Goal: Transaction & Acquisition: Purchase product/service

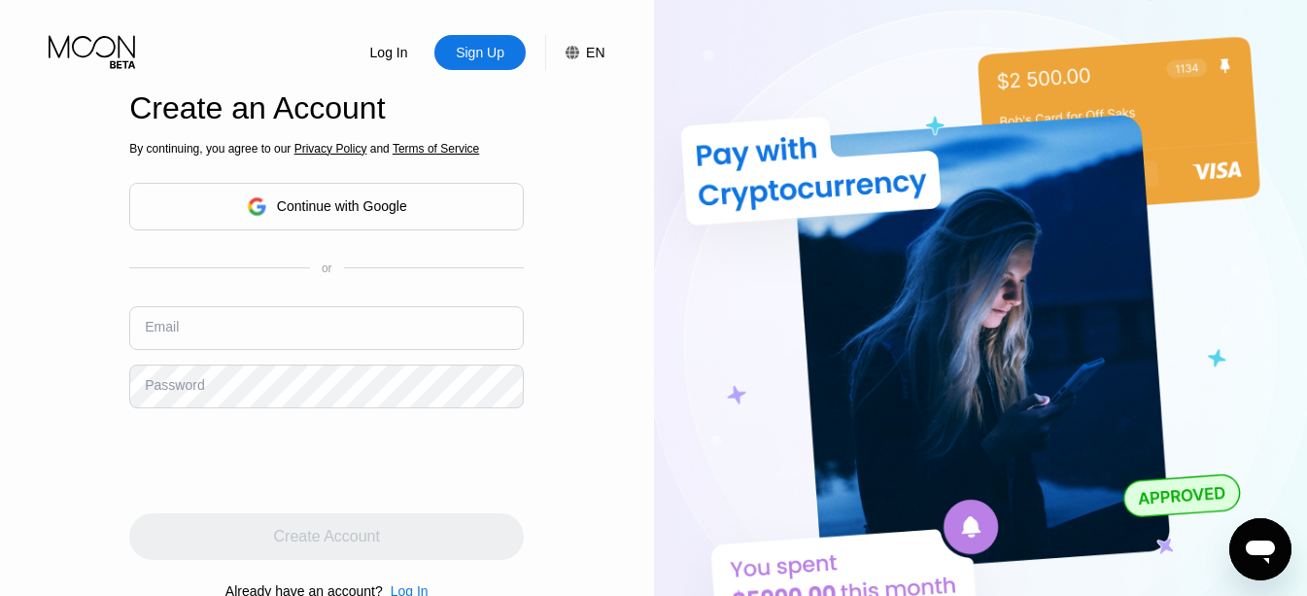
click at [357, 352] on div "Email" at bounding box center [326, 335] width 395 height 58
click at [357, 336] on input "text" at bounding box center [326, 328] width 395 height 44
click at [377, 195] on div "Continue with Google" at bounding box center [327, 206] width 160 height 30
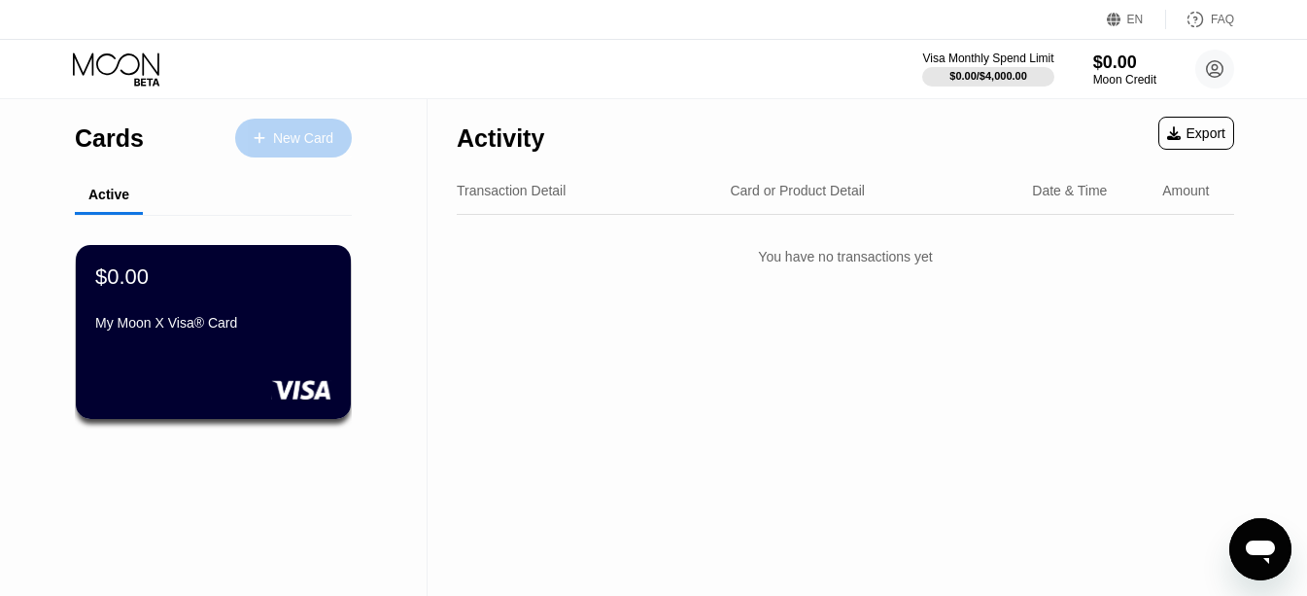
click at [273, 147] on div "New Card" at bounding box center [303, 138] width 60 height 17
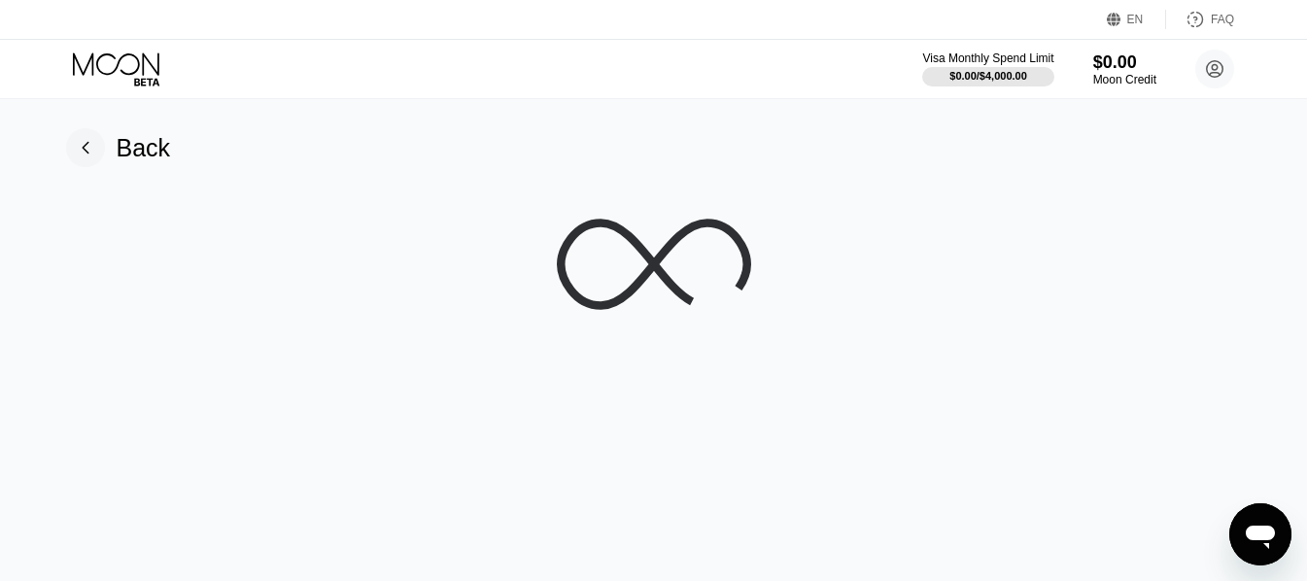
click at [673, 264] on icon at bounding box center [654, 264] width 194 height 194
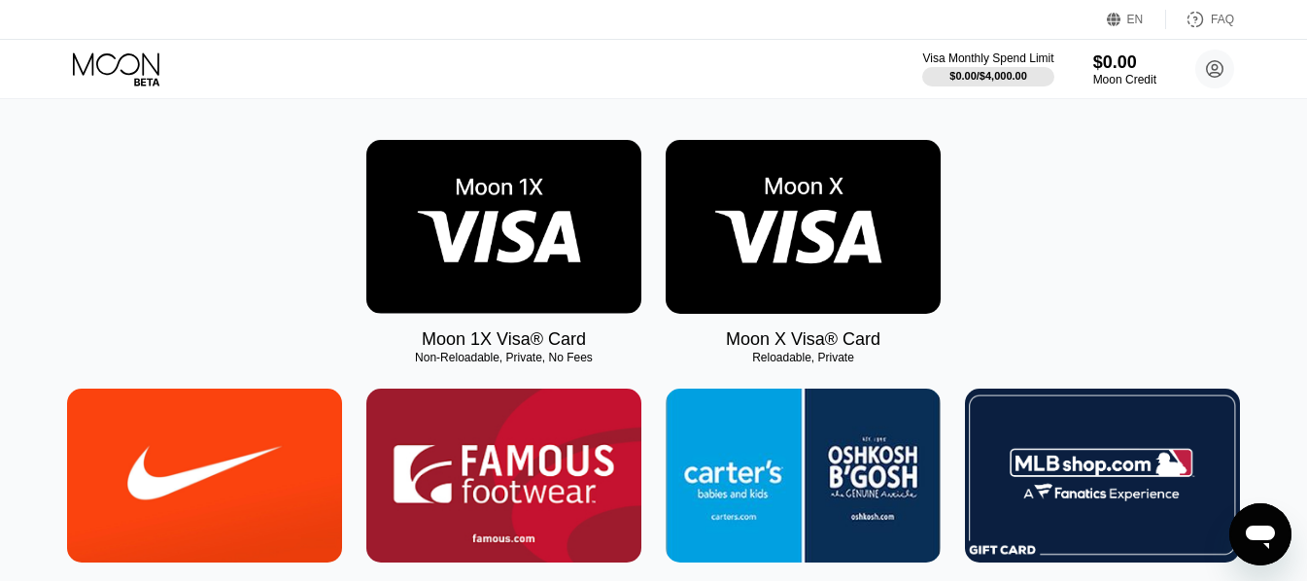
scroll to position [292, 0]
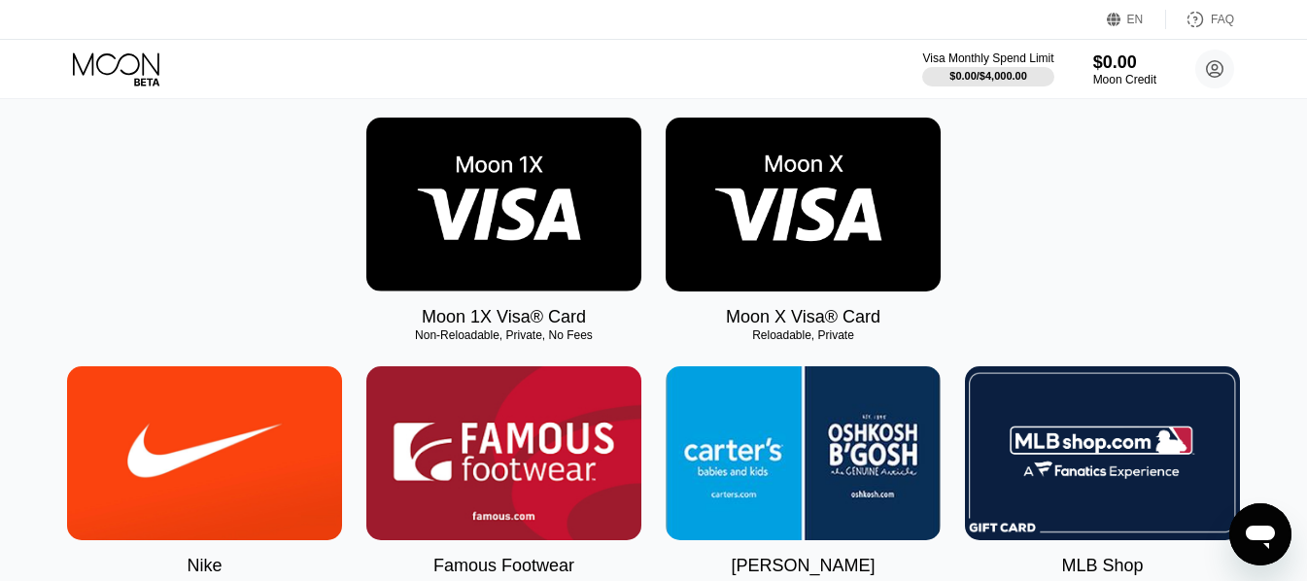
click at [220, 258] on div "Moon 1X Visa® Card Non-Reloadable, Private, No Fees Moon X Visa® Card Reloadabl…" at bounding box center [653, 223] width 1263 height 210
click at [539, 288] on img at bounding box center [503, 205] width 275 height 174
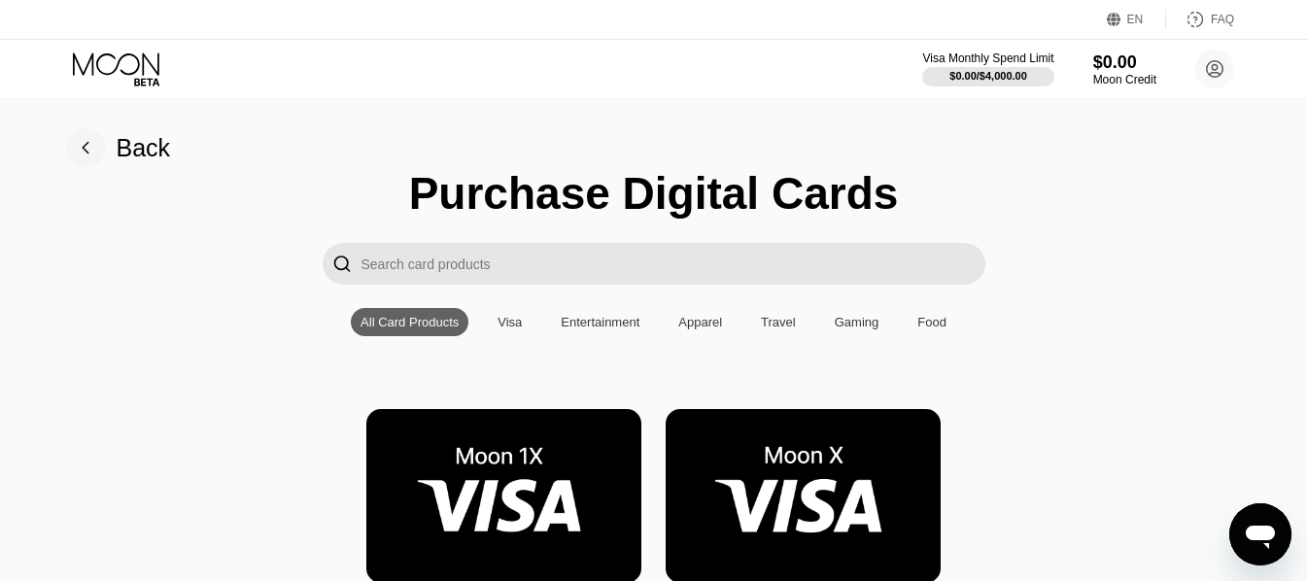
scroll to position [292, 0]
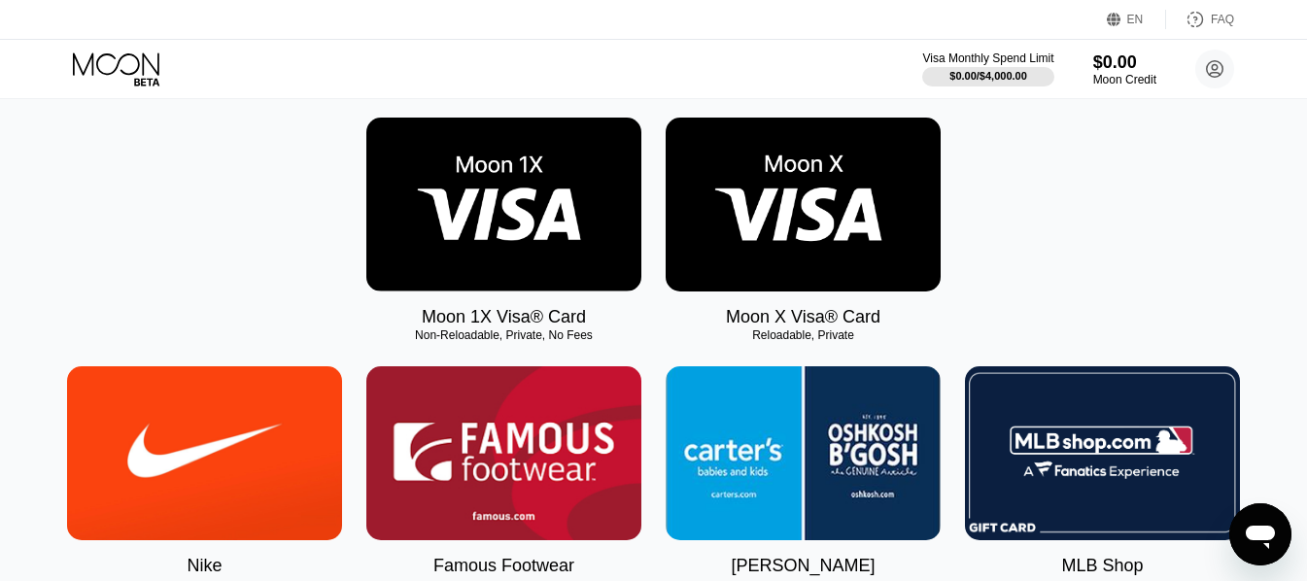
click at [856, 242] on img at bounding box center [803, 205] width 275 height 174
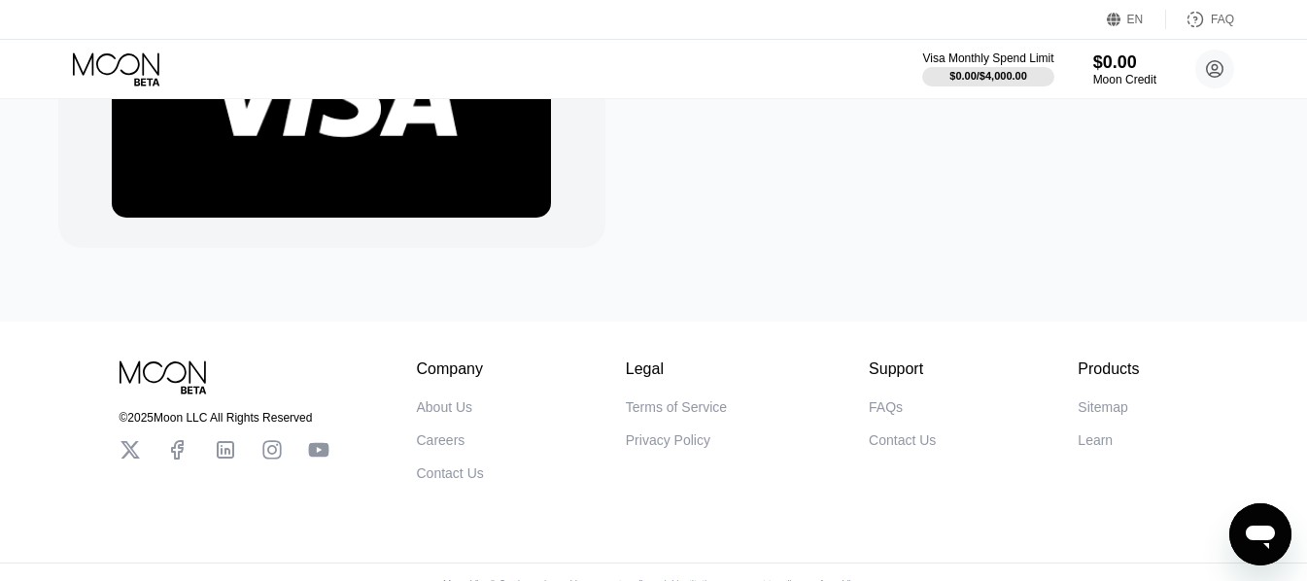
scroll to position [292, 0]
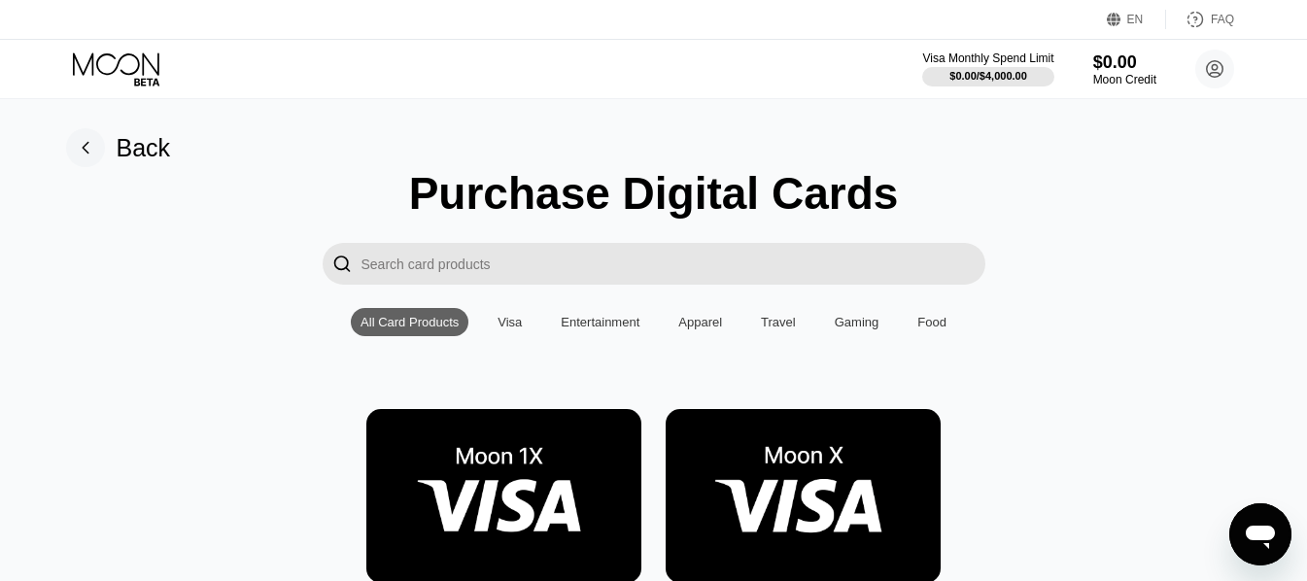
click at [512, 328] on div "Visa" at bounding box center [510, 322] width 24 height 15
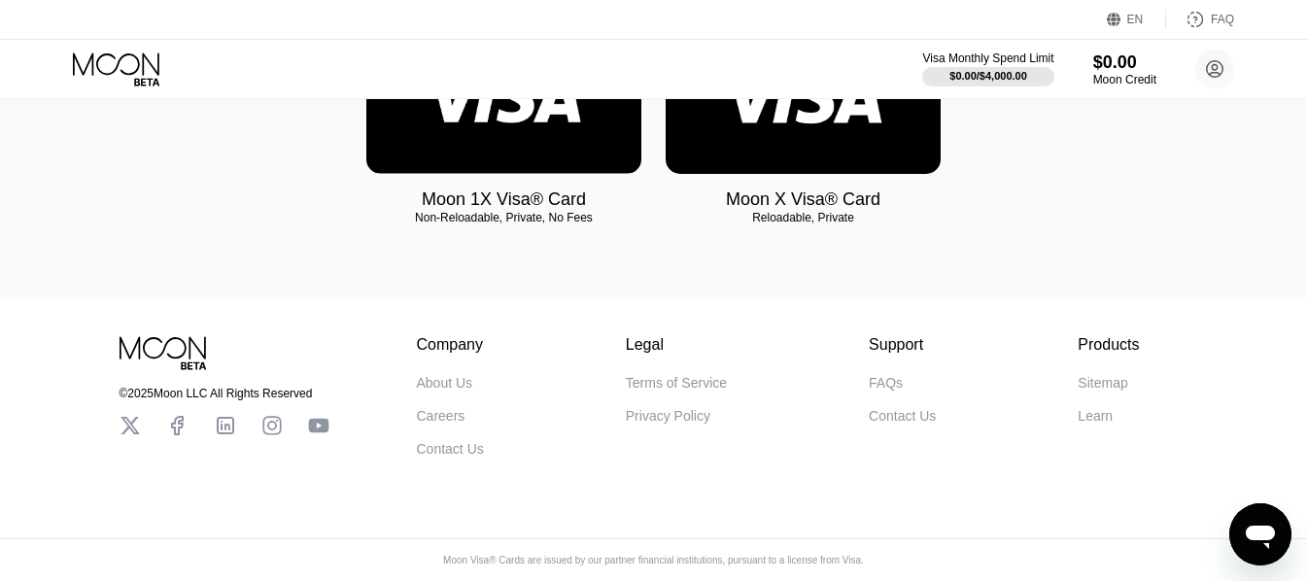
scroll to position [145, 0]
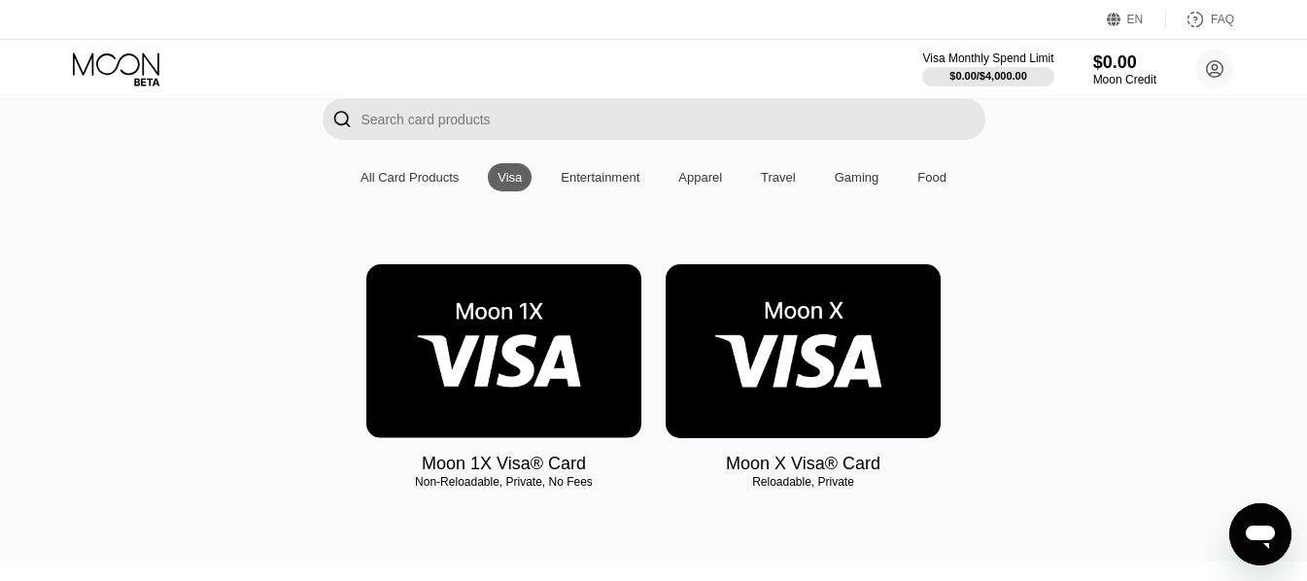
click at [439, 363] on img at bounding box center [503, 351] width 275 height 174
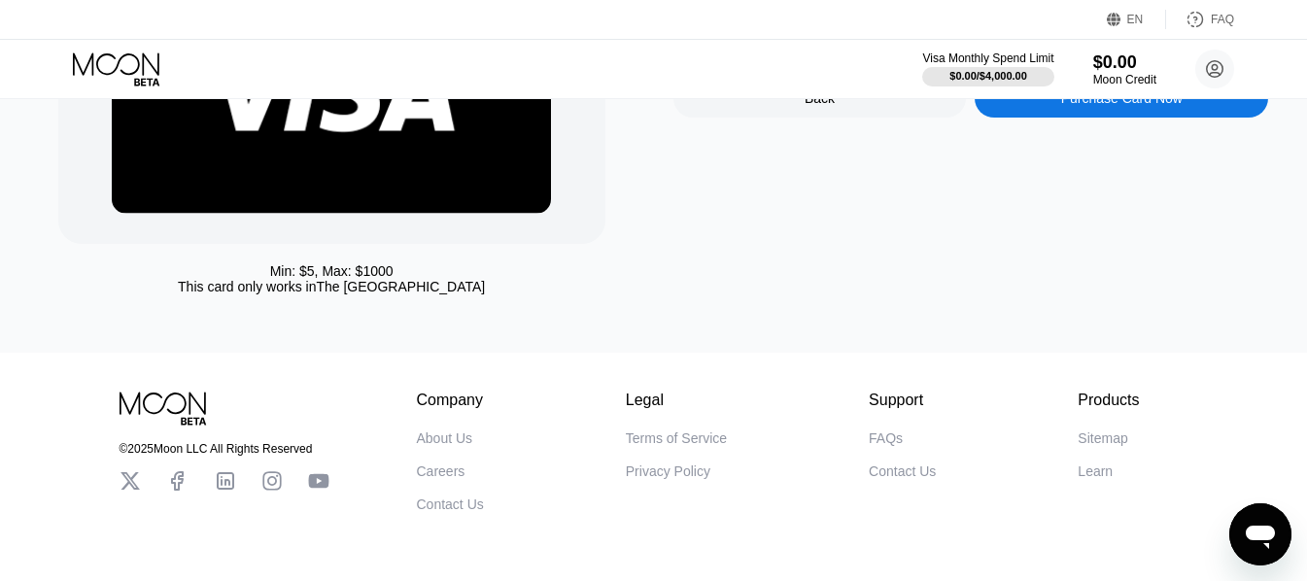
scroll to position [292, 0]
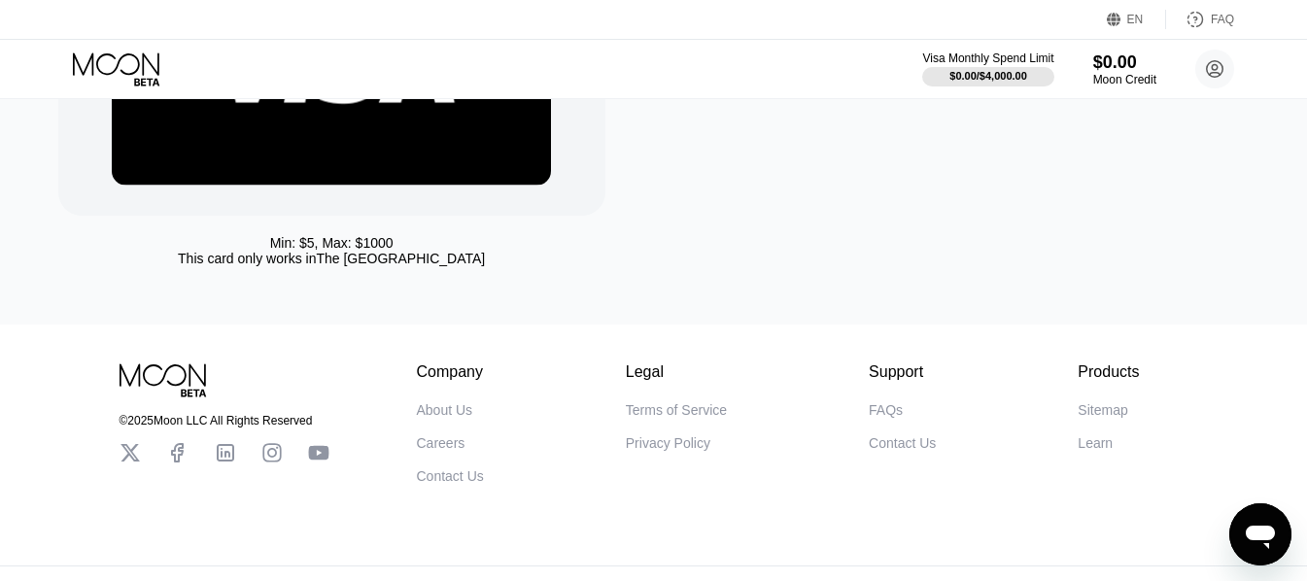
click at [277, 265] on div "This card only works in [GEOGRAPHIC_DATA]" at bounding box center [331, 259] width 307 height 16
click at [356, 261] on div "This card only works in [GEOGRAPHIC_DATA]" at bounding box center [331, 259] width 307 height 16
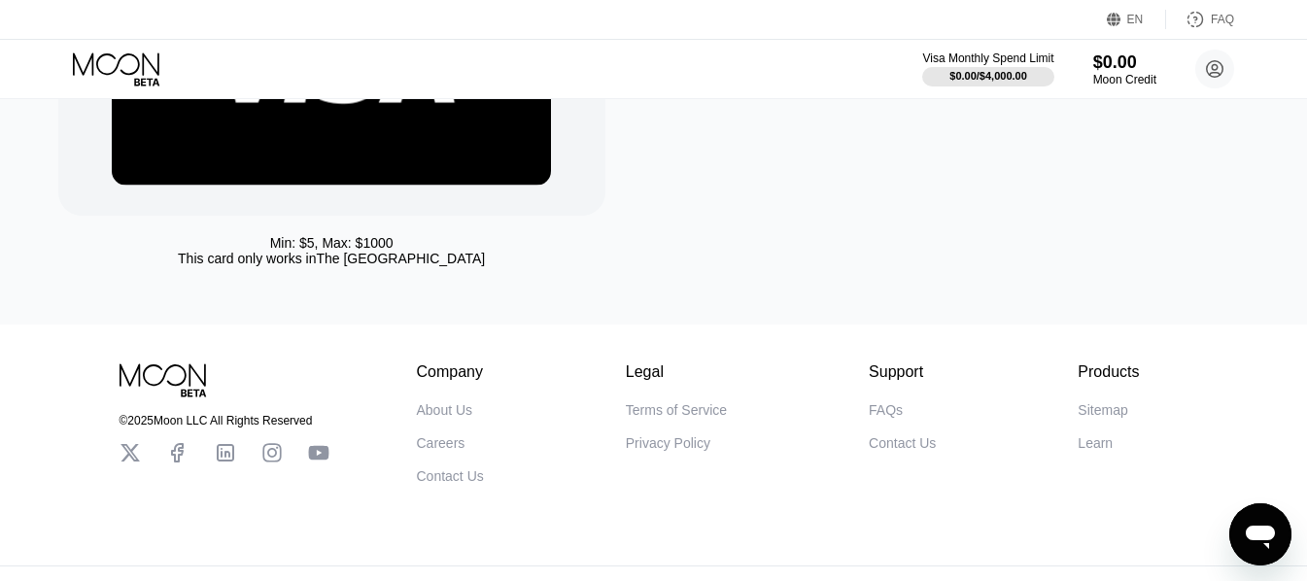
click at [356, 261] on div "This card only works in [GEOGRAPHIC_DATA]" at bounding box center [331, 259] width 307 height 16
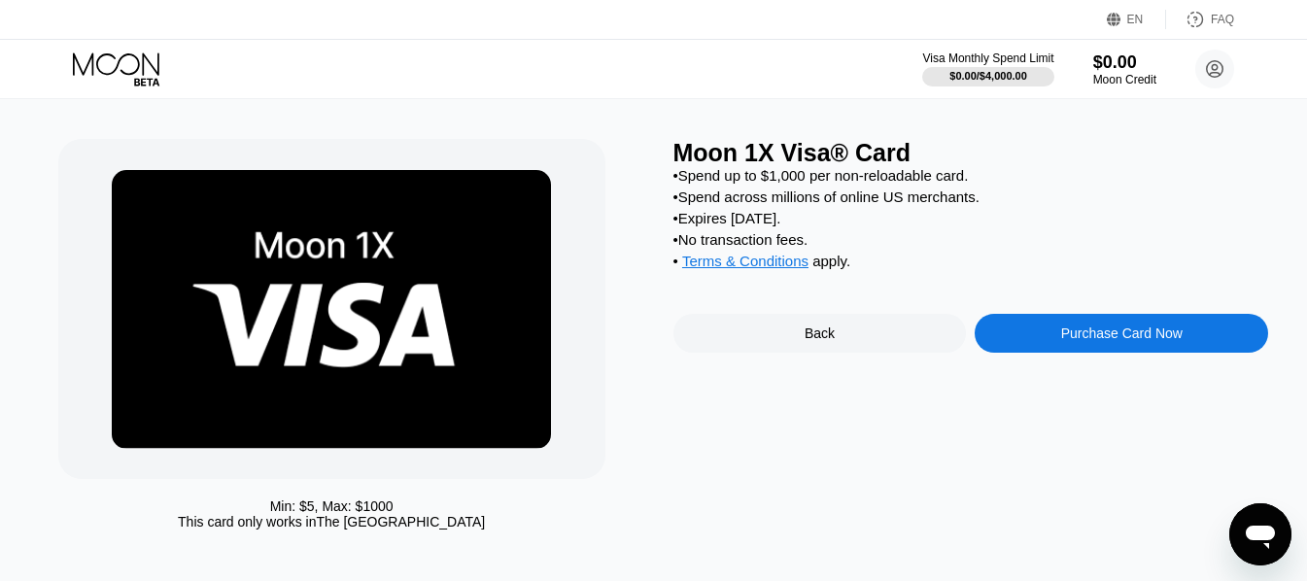
scroll to position [0, 0]
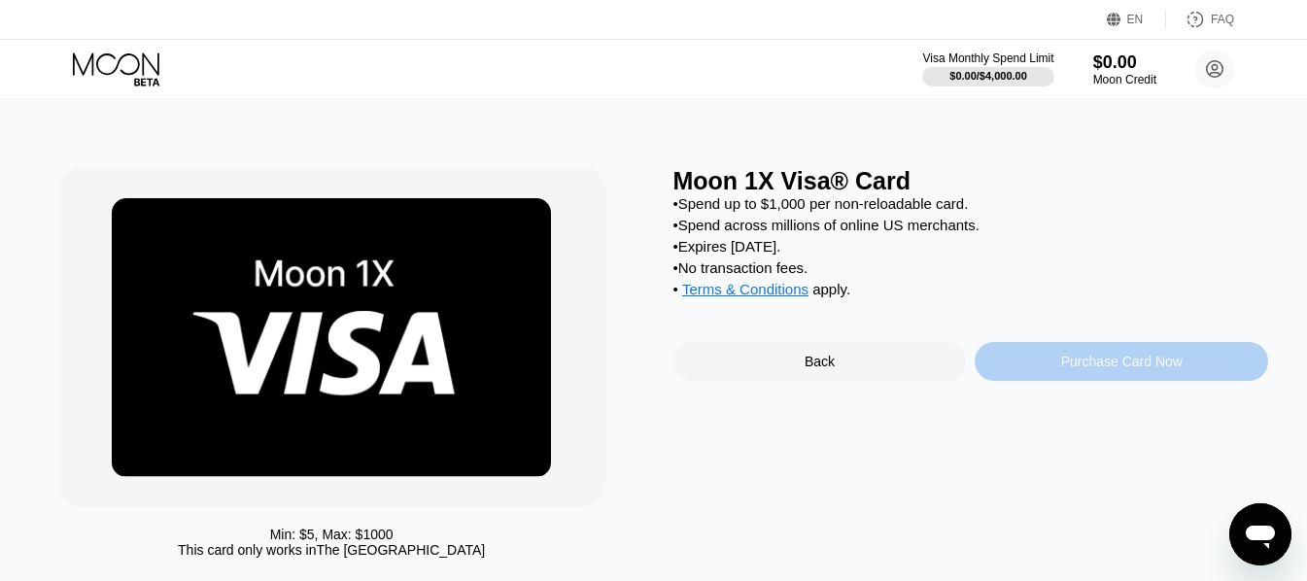
click at [1158, 369] on div "Purchase Card Now" at bounding box center [1121, 362] width 121 height 16
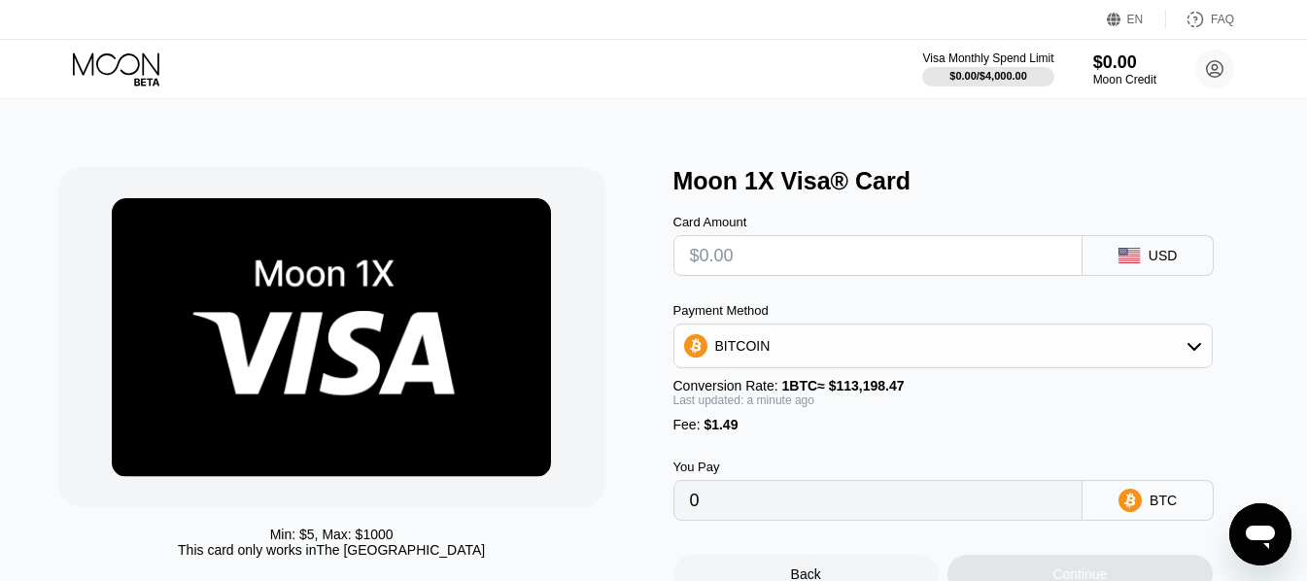
click at [861, 274] on input "text" at bounding box center [878, 255] width 377 height 39
type input "$3"
type input "0.00003967"
type input "0"
type input "$5"
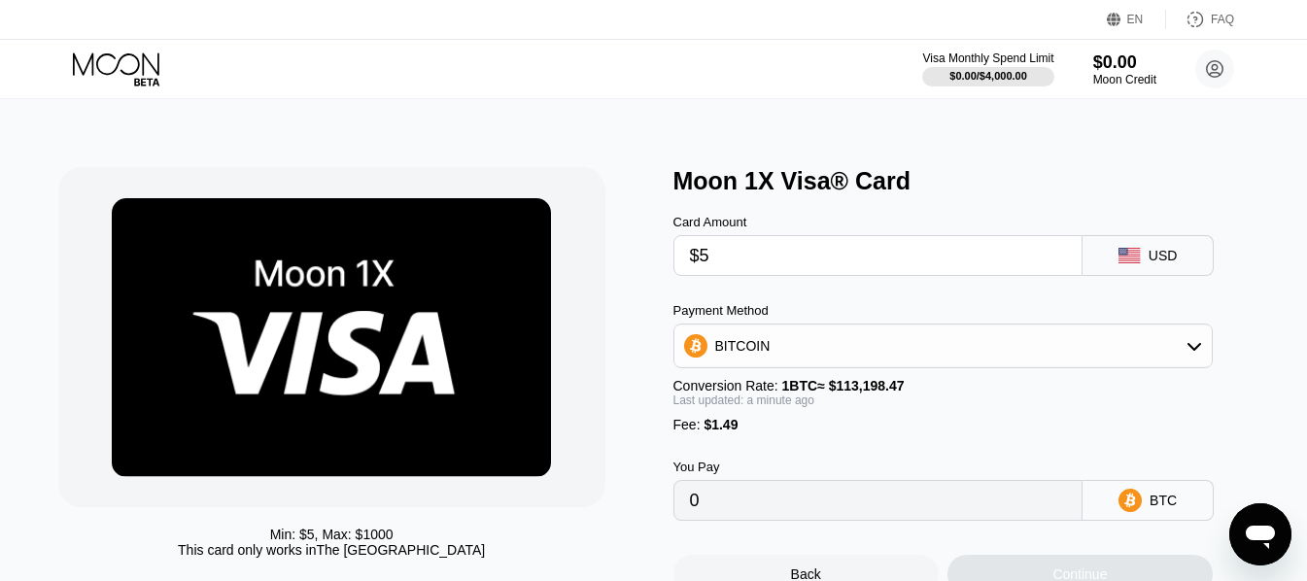
type input "0.00005734"
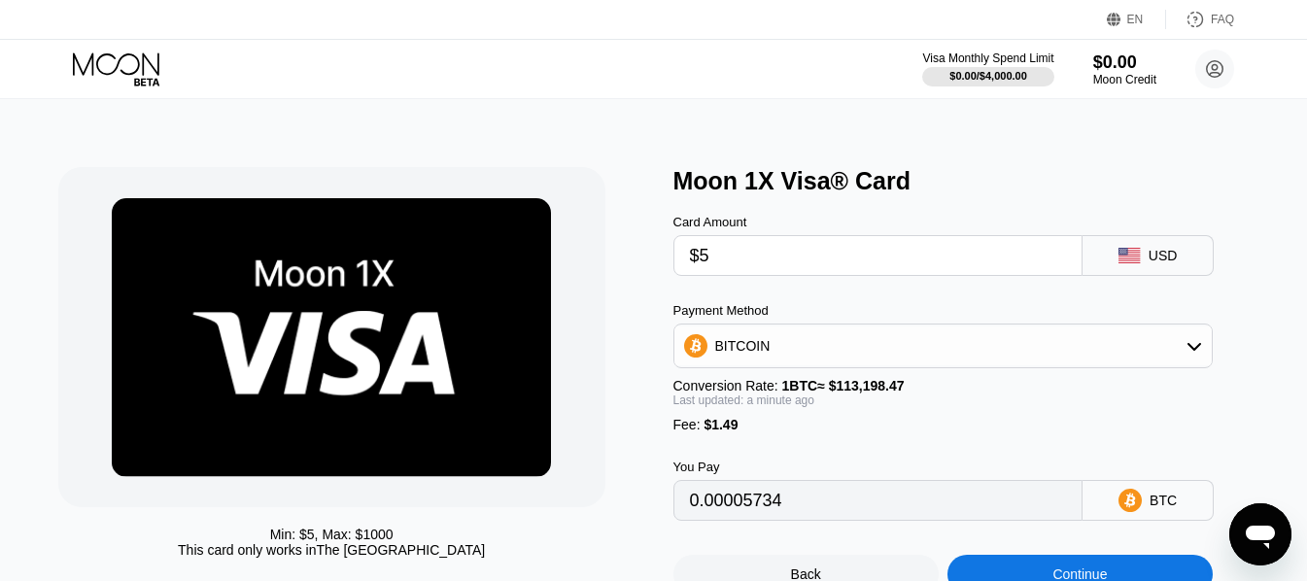
type input "$5"
click at [806, 295] on div "Card Amount $5 USD Payment Method BITCOIN Conversion Rate: 1 BTC ≈ $113,198.47 …" at bounding box center [972, 358] width 596 height 326
click at [831, 350] on div "BITCOIN" at bounding box center [943, 346] width 538 height 39
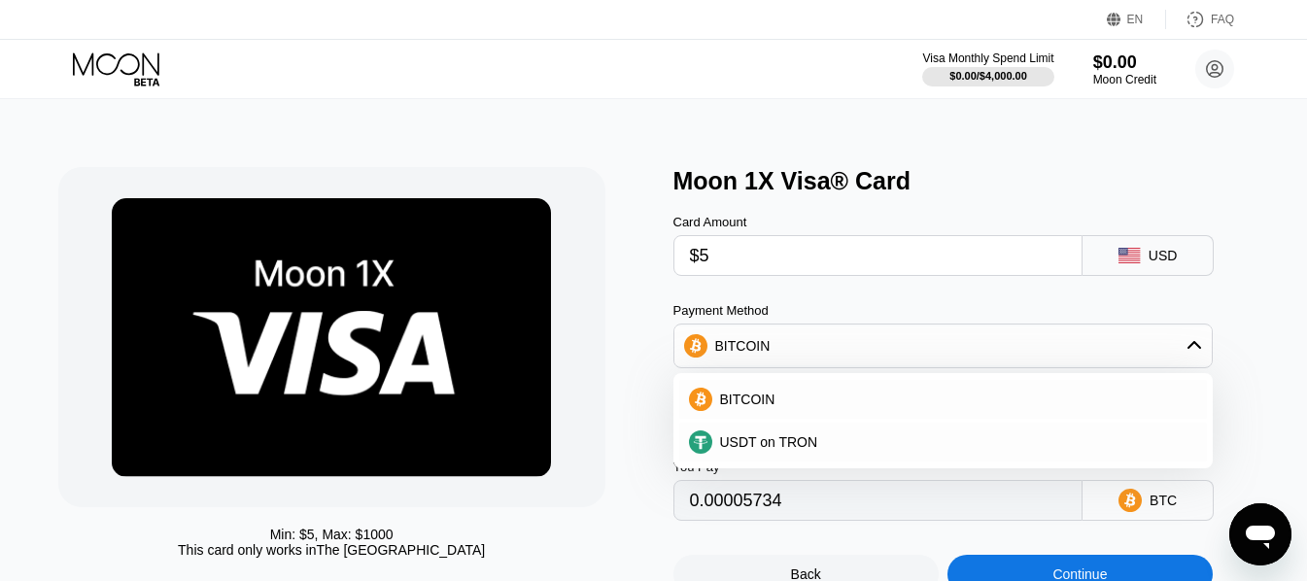
click at [641, 472] on div "Min: $ 5 , Max: $ 1000 This card only works in The United States" at bounding box center [356, 380] width 596 height 427
click at [811, 461] on div "USDT on TRON" at bounding box center [943, 442] width 529 height 39
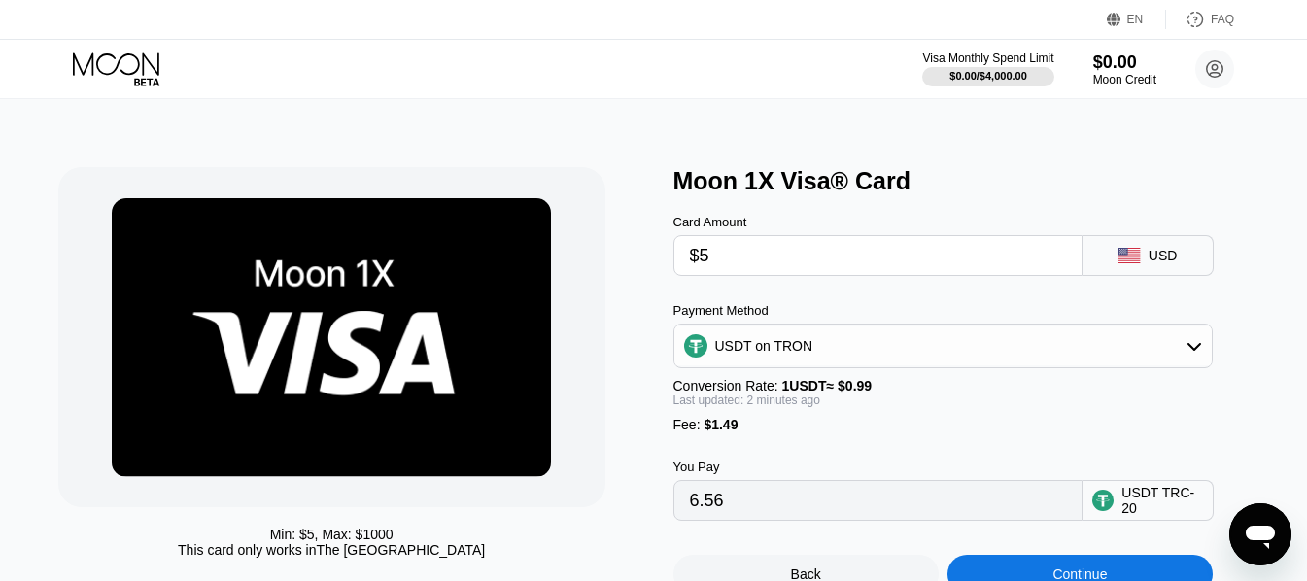
click at [815, 338] on div "USDT on TRON" at bounding box center [943, 346] width 538 height 39
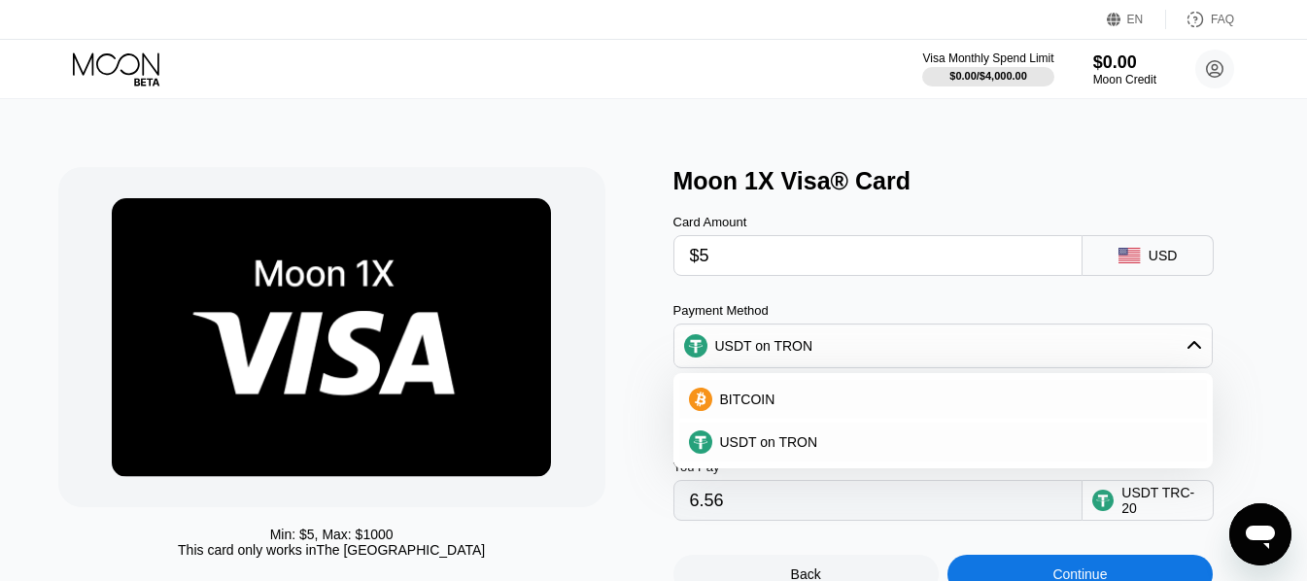
click at [787, 400] on div "BITCOIN" at bounding box center [955, 400] width 486 height 16
type input "0.00005734"
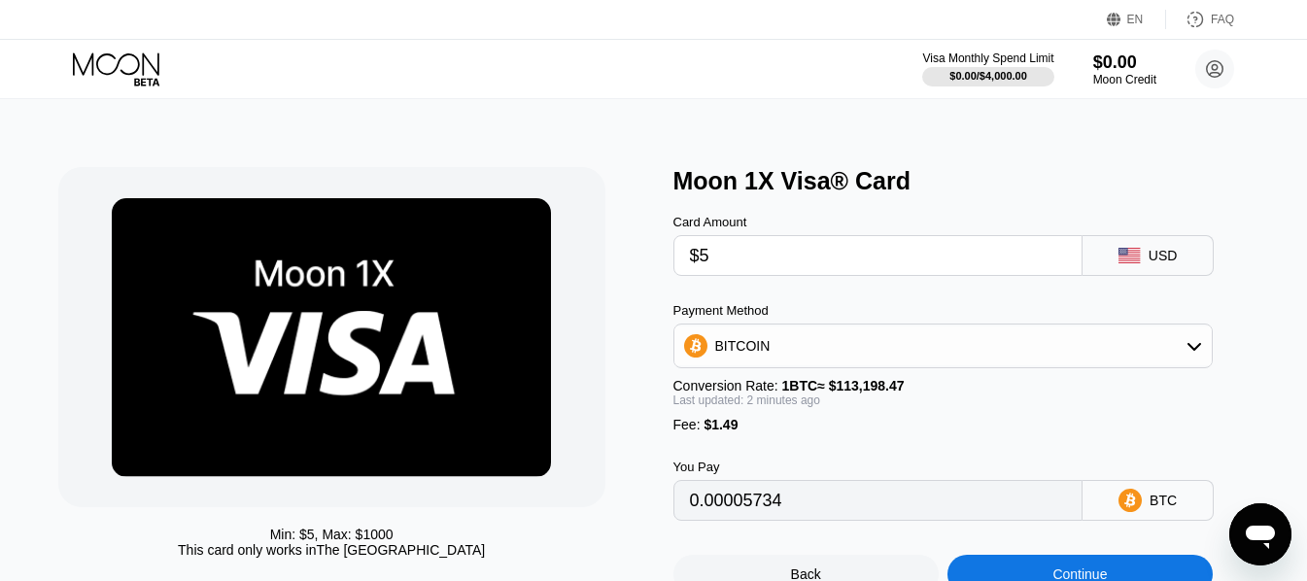
click at [839, 251] on input "$5" at bounding box center [878, 255] width 377 height 39
type input "$5"
click at [732, 265] on input "$5" at bounding box center [878, 255] width 377 height 39
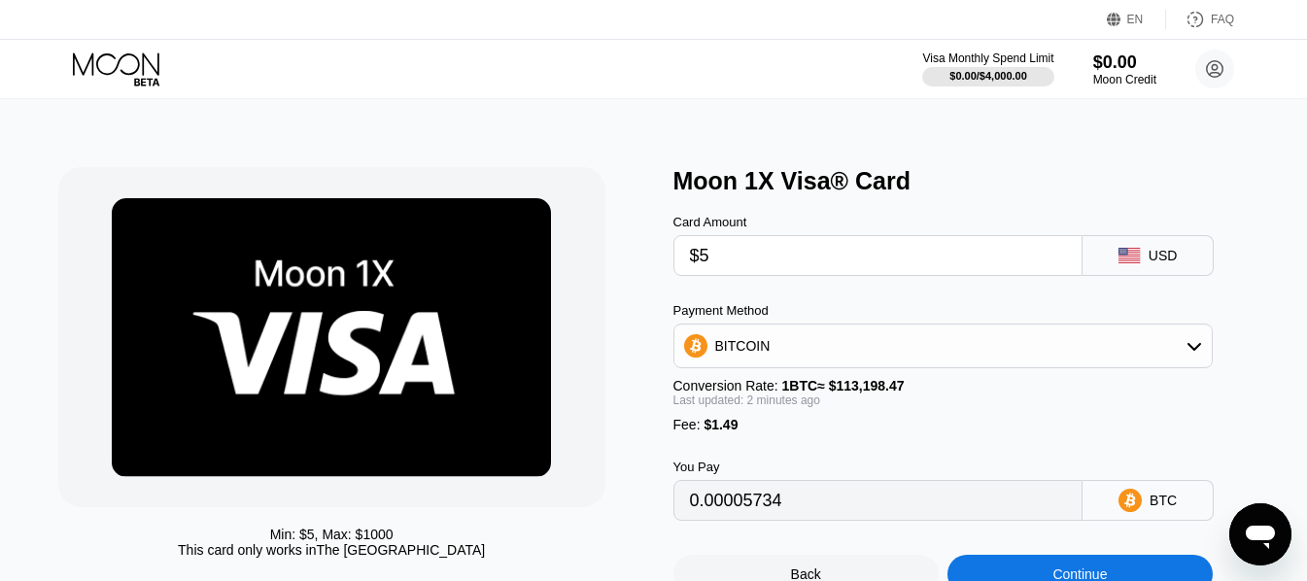
click at [732, 265] on input "$5" at bounding box center [878, 255] width 377 height 39
click at [781, 273] on input "$5" at bounding box center [878, 255] width 377 height 39
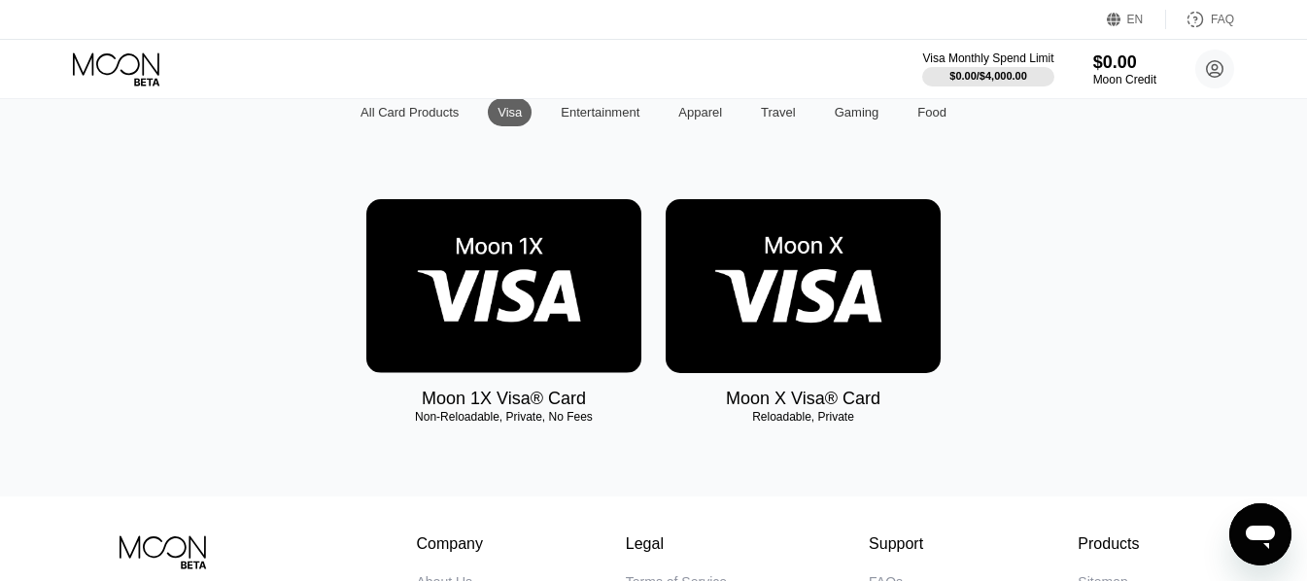
scroll to position [178, 0]
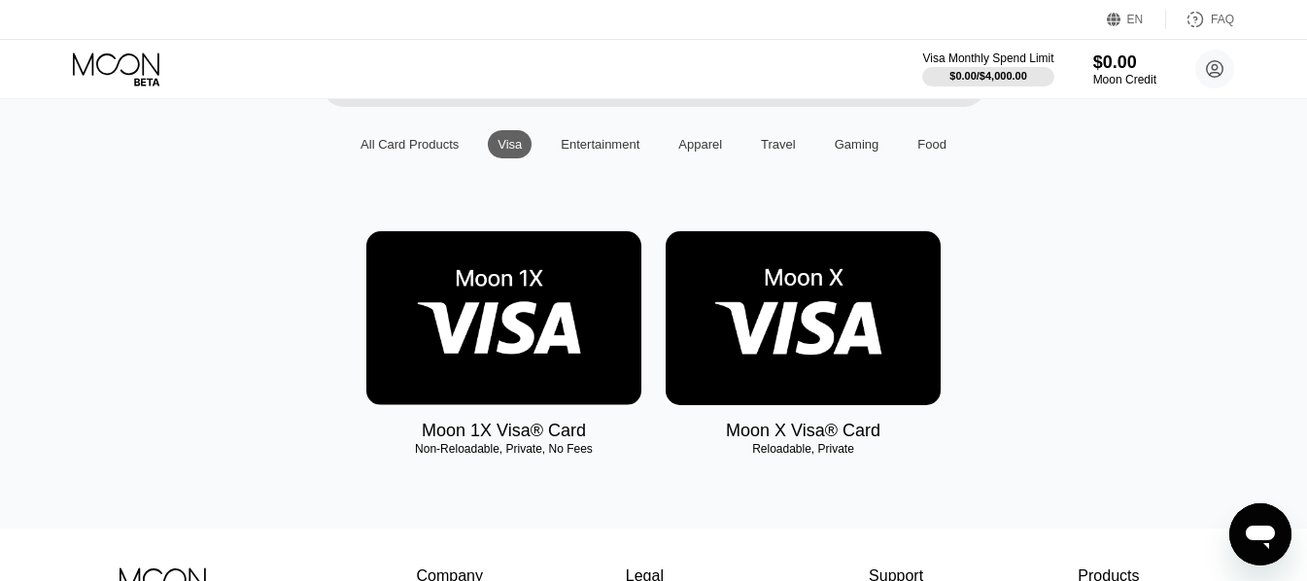
click at [825, 282] on img at bounding box center [803, 318] width 275 height 174
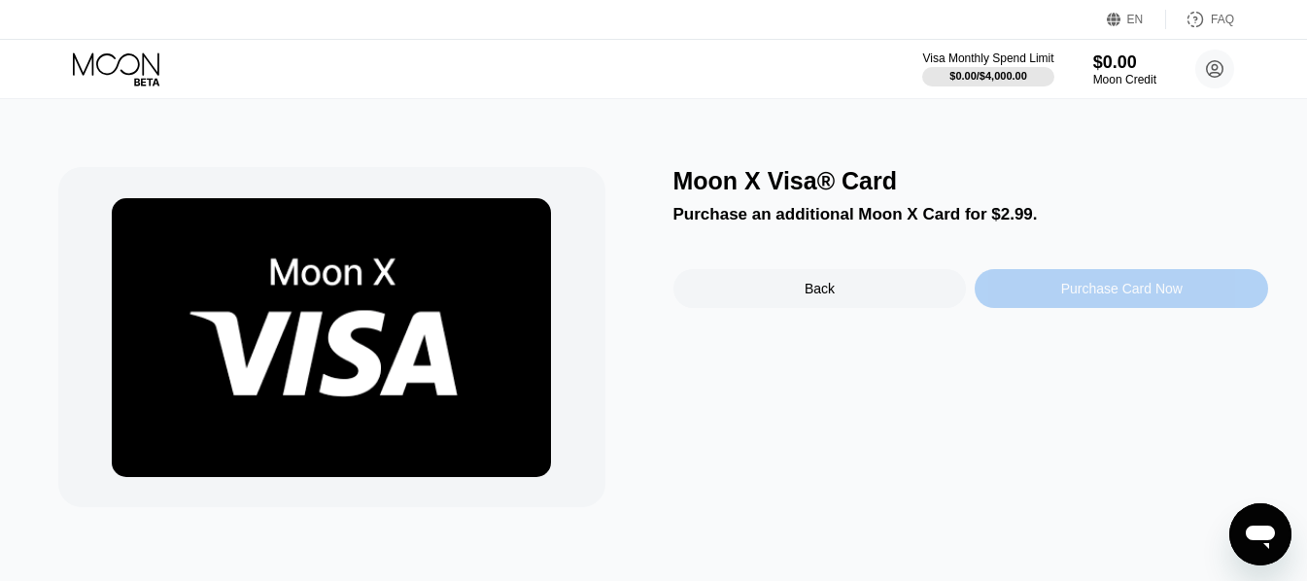
click at [1042, 300] on div "Purchase Card Now" at bounding box center [1122, 288] width 294 height 39
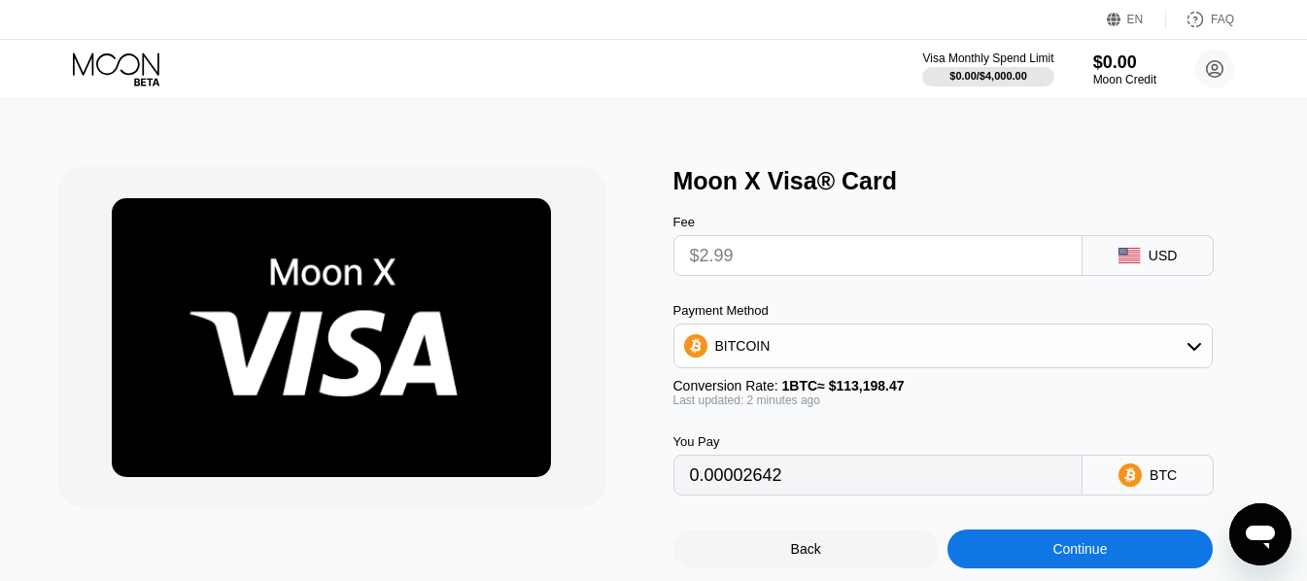
click at [815, 252] on input "$2.99" at bounding box center [878, 255] width 377 height 39
click at [766, 257] on input "$2.99" at bounding box center [878, 255] width 377 height 39
click at [756, 258] on input "$2.99" at bounding box center [878, 255] width 377 height 39
click at [748, 258] on input "$2.99" at bounding box center [878, 255] width 377 height 39
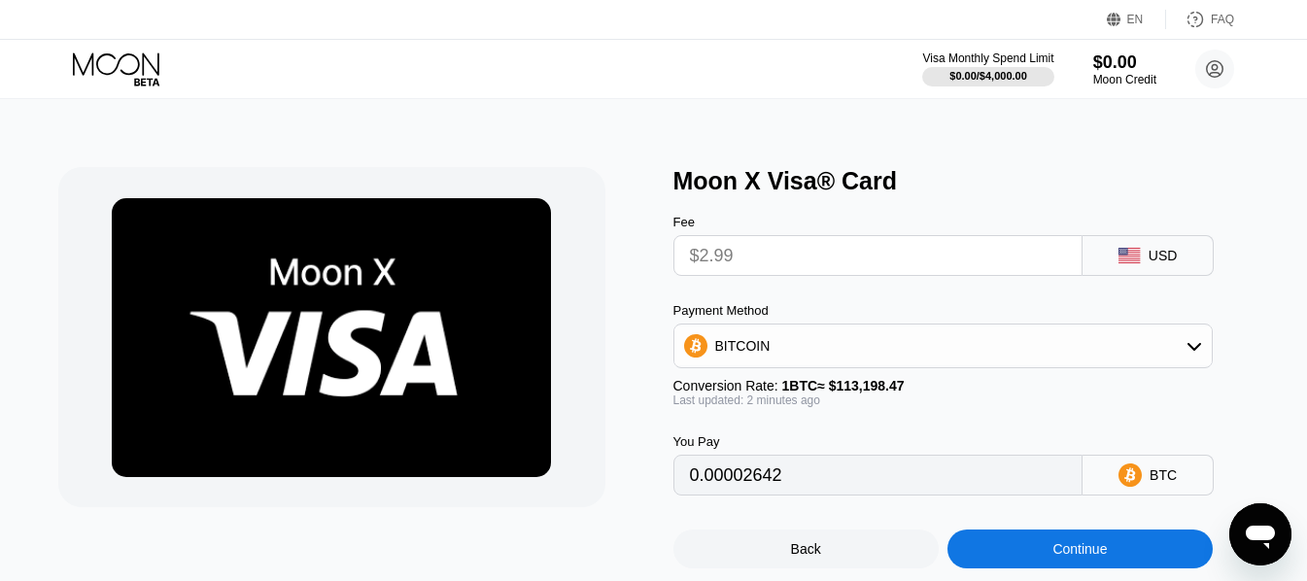
click at [775, 260] on input "$2.99" at bounding box center [878, 255] width 377 height 39
click at [844, 333] on div "BITCOIN" at bounding box center [944, 346] width 540 height 45
click at [769, 258] on input "$2.99" at bounding box center [878, 255] width 377 height 39
click at [830, 362] on div "BITCOIN" at bounding box center [943, 346] width 538 height 39
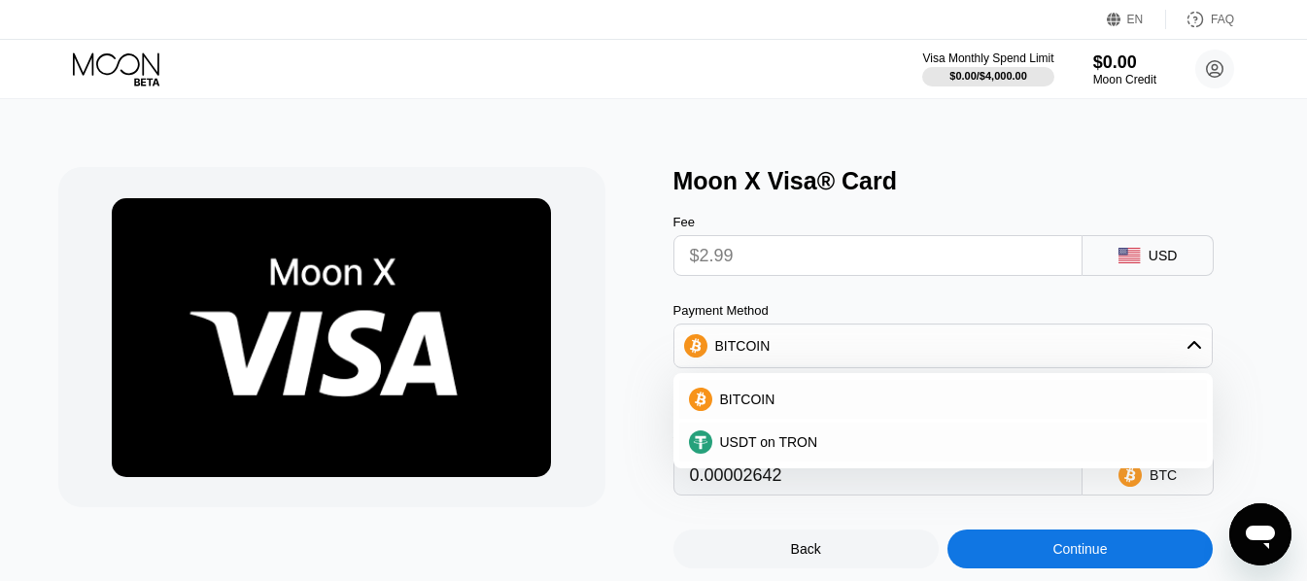
click at [837, 162] on div "Moon X Visa® Card Fee $2.99 USD Payment Method BITCOIN BITCOIN USDT on TRON Con…" at bounding box center [654, 358] width 1322 height 518
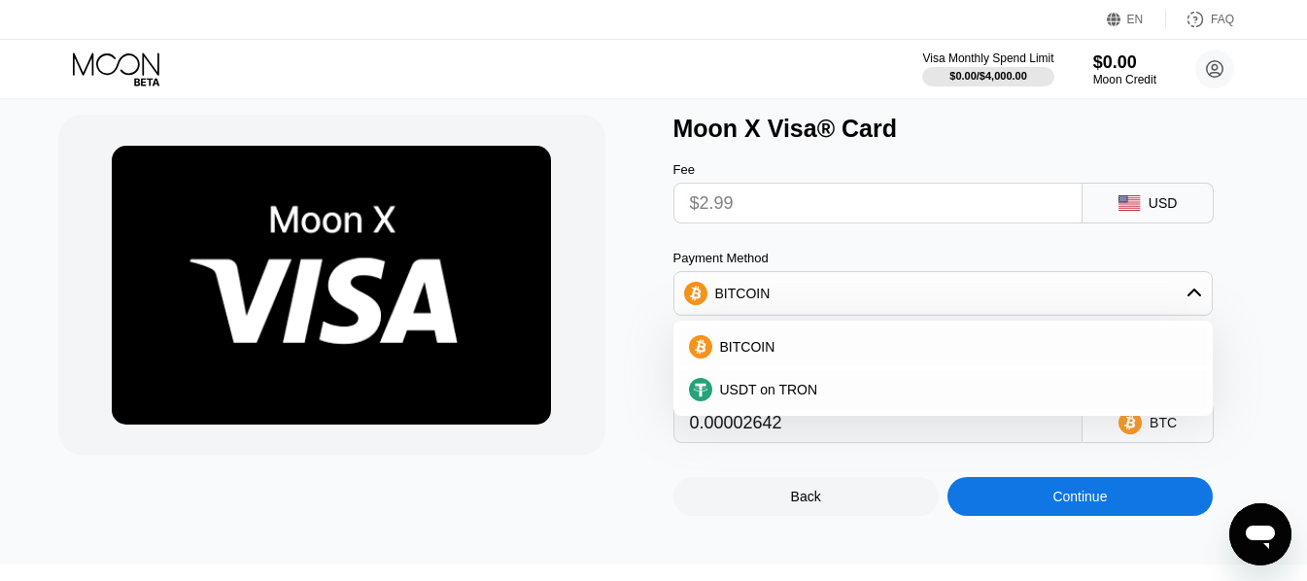
scroll to position [64, 0]
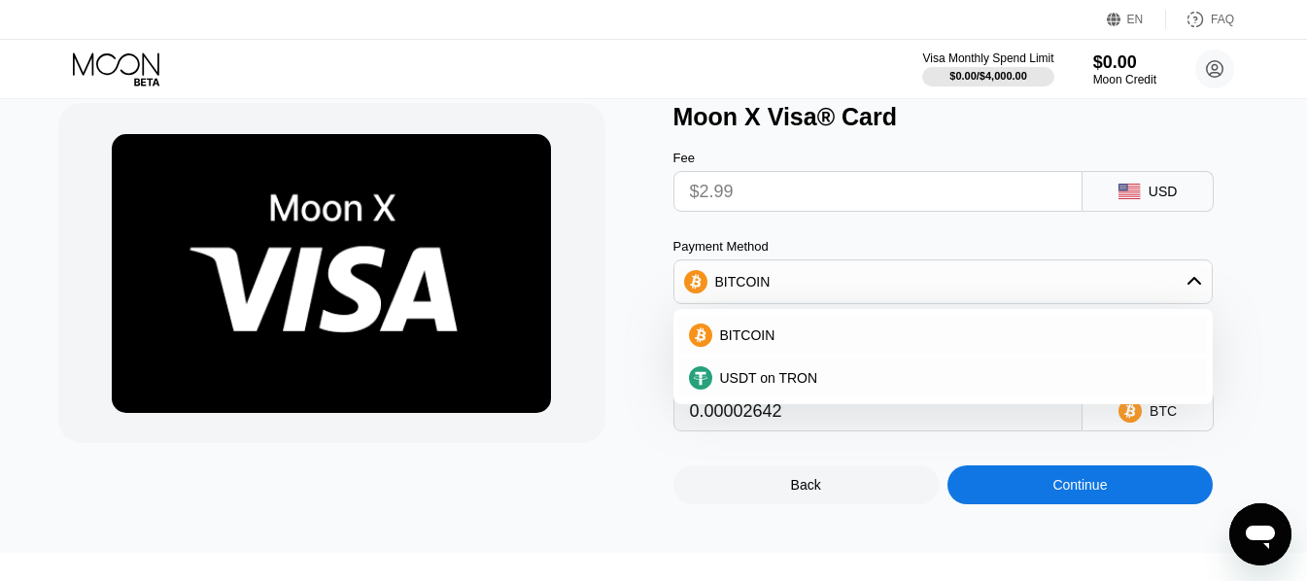
click at [1274, 267] on div "Moon X Visa® Card Fee $2.99 USD Payment Method BITCOIN BITCOIN USDT on TRON Con…" at bounding box center [654, 294] width 1322 height 518
click at [586, 479] on div at bounding box center [356, 303] width 596 height 401
click at [730, 280] on div "BITCOIN" at bounding box center [742, 282] width 55 height 16
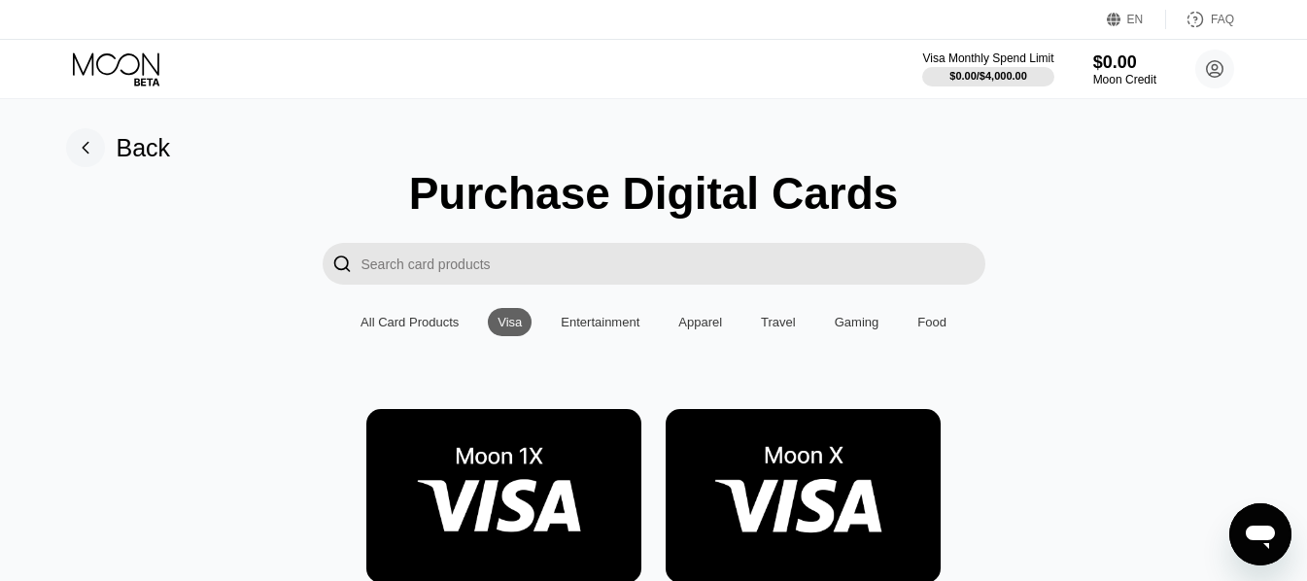
click at [511, 551] on img at bounding box center [503, 496] width 275 height 174
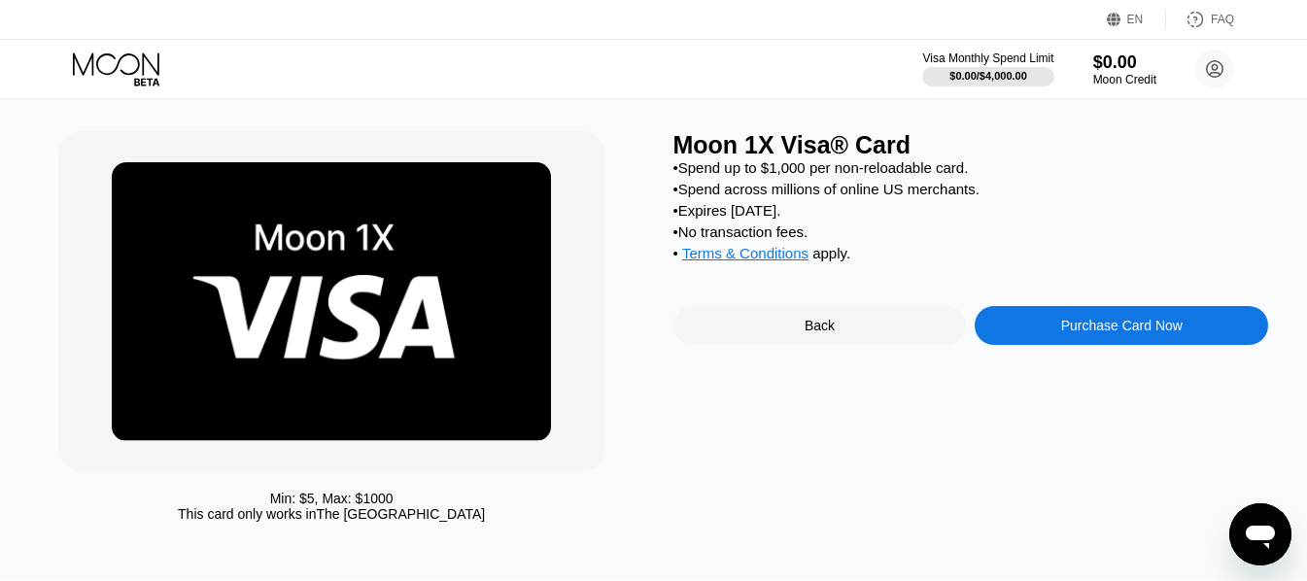
scroll to position [38, 0]
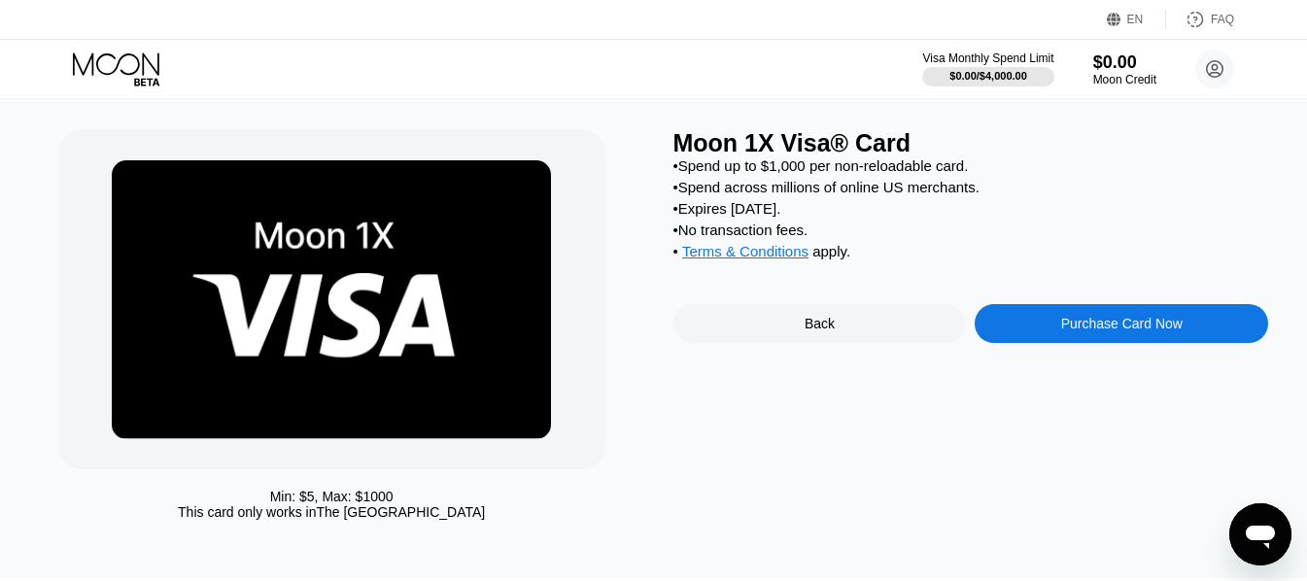
click at [1226, 343] on div "Purchase Card Now" at bounding box center [1122, 323] width 294 height 39
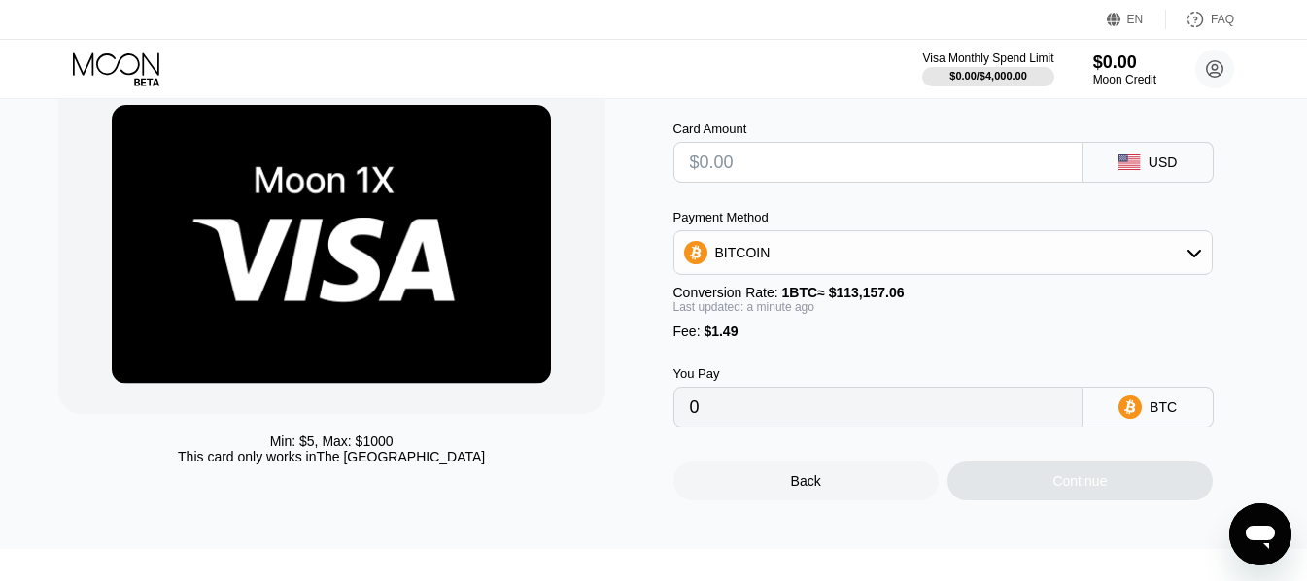
scroll to position [0, 0]
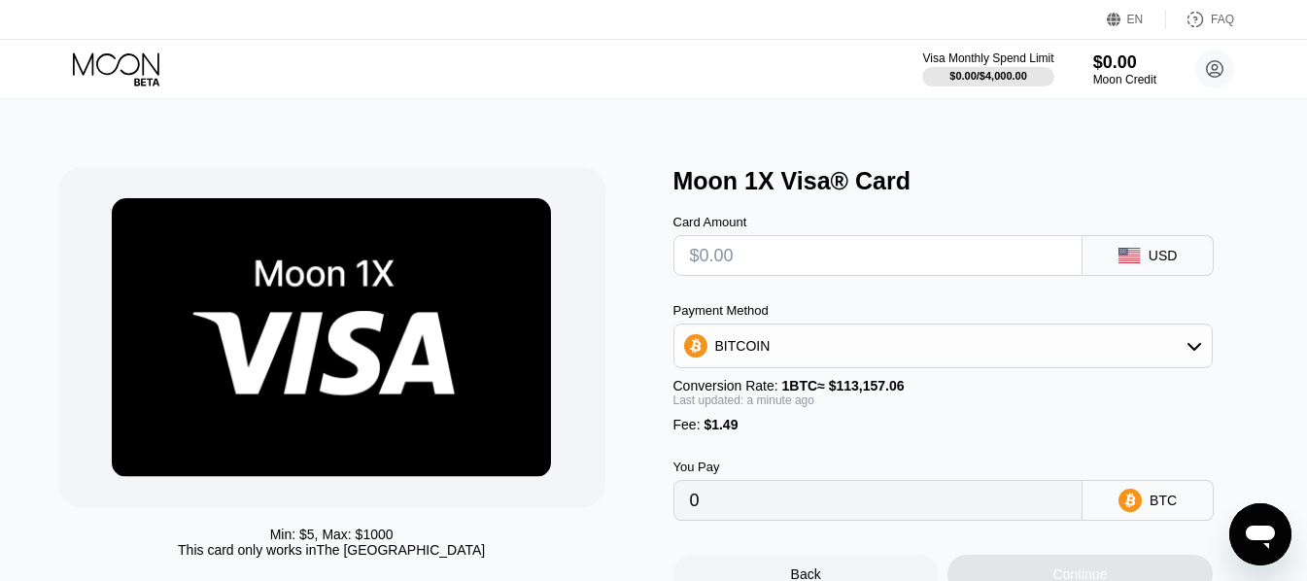
click at [857, 263] on input "text" at bounding box center [878, 255] width 377 height 39
click at [792, 361] on div "BITCOIN" at bounding box center [943, 346] width 538 height 39
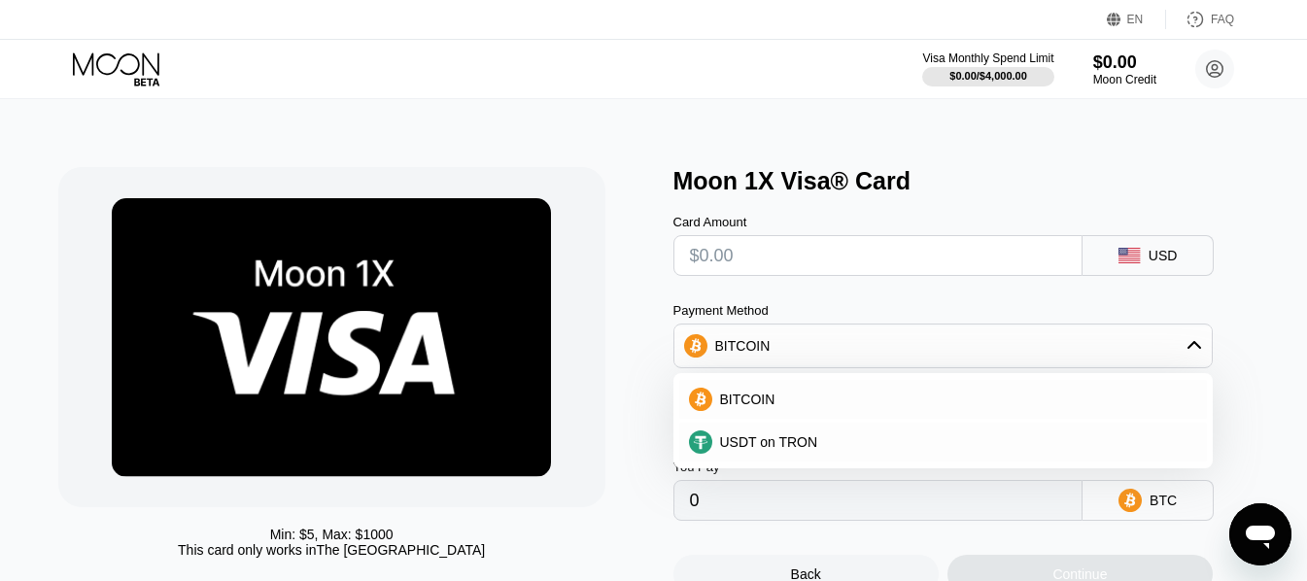
click at [792, 361] on div "BITCOIN" at bounding box center [943, 346] width 538 height 39
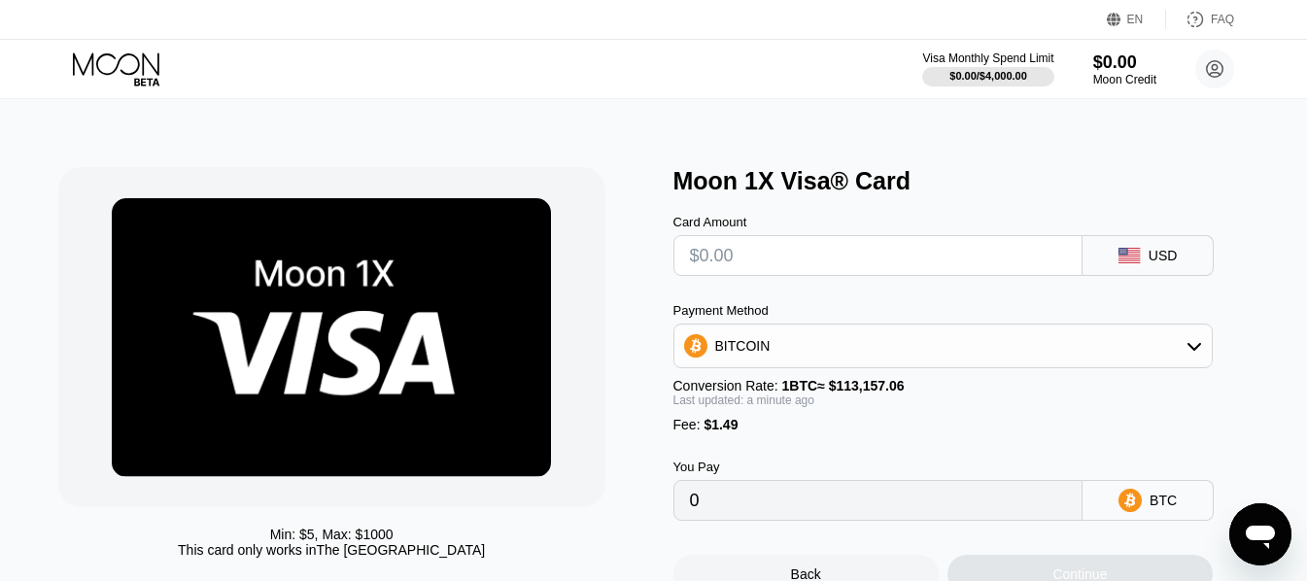
click at [807, 303] on div "Card Amount USD Payment Method BITCOIN Conversion Rate: 1 BTC ≈ $113,157.06 Las…" at bounding box center [972, 358] width 596 height 326
click at [732, 318] on div "Payment Method" at bounding box center [944, 310] width 540 height 15
click at [731, 318] on div "Payment Method" at bounding box center [944, 310] width 540 height 15
click at [868, 309] on div "Payment Method" at bounding box center [944, 310] width 540 height 15
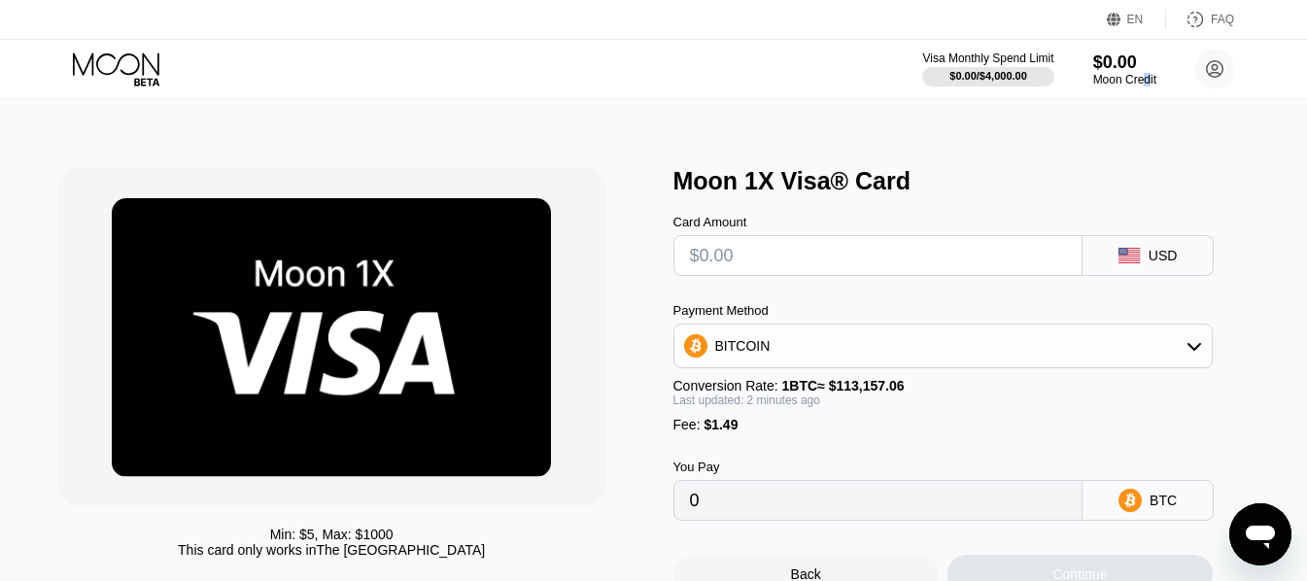
click at [1146, 77] on div "Moon Credit" at bounding box center [1124, 80] width 63 height 14
click at [1177, 144] on div "Min: $ 5 , Max: $ 1000 This card only works in The United States Moon 1X Visa® …" at bounding box center [654, 370] width 1322 height 543
click at [1212, 67] on icon at bounding box center [1215, 69] width 11 height 11
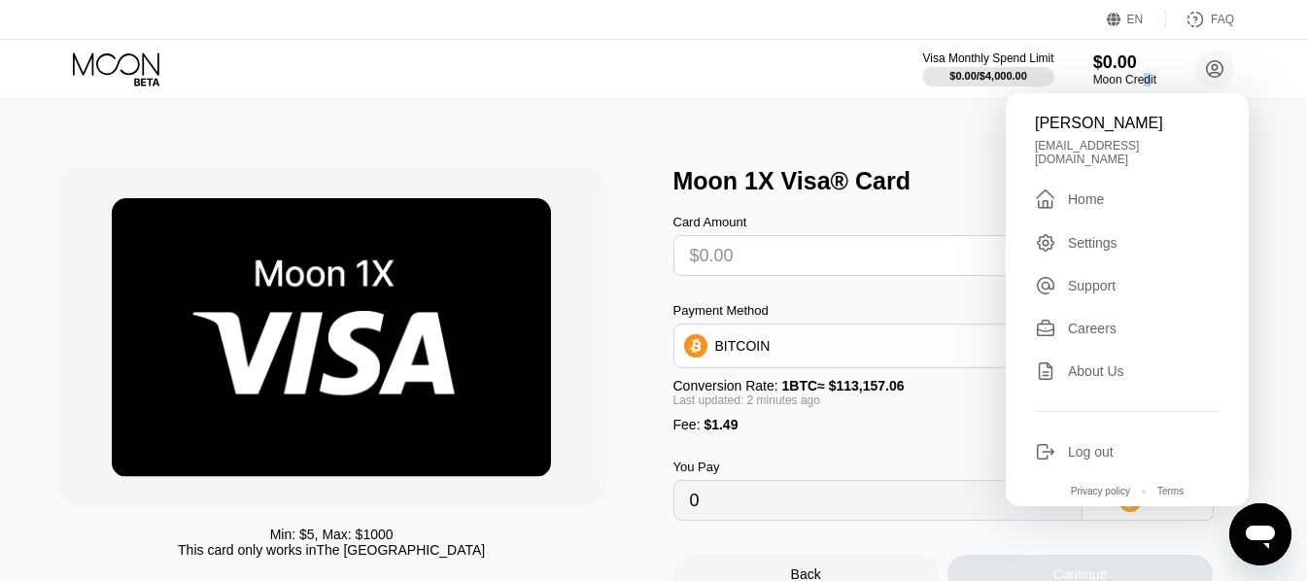
click at [1276, 135] on div "Min: $ 5 , Max: $ 1000 This card only works in The United States Moon 1X Visa® …" at bounding box center [654, 370] width 1322 height 543
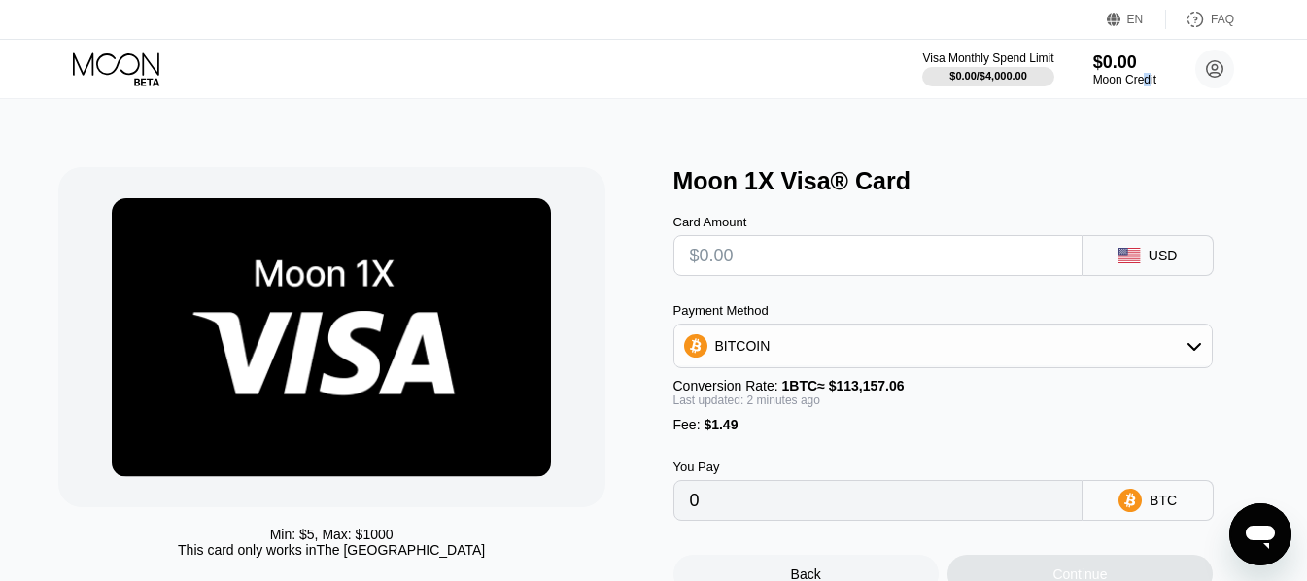
click at [1179, 130] on div "Min: $ 5 , Max: $ 1000 This card only works in The United States Moon 1X Visa® …" at bounding box center [654, 370] width 1322 height 543
click at [1144, 81] on div "Moon Credit" at bounding box center [1124, 80] width 65 height 14
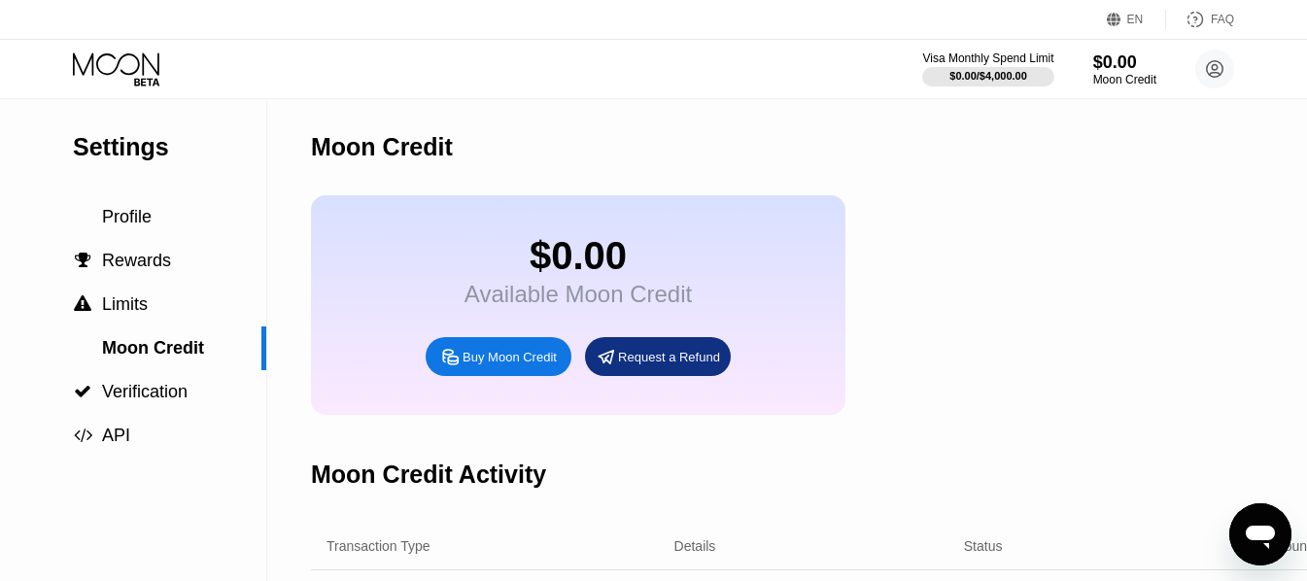
click at [1141, 209] on div "$0.00 Available Moon Credit Buy Moon Credit Request a Refund" at bounding box center [819, 305] width 1016 height 220
click at [442, 367] on icon at bounding box center [450, 357] width 20 height 20
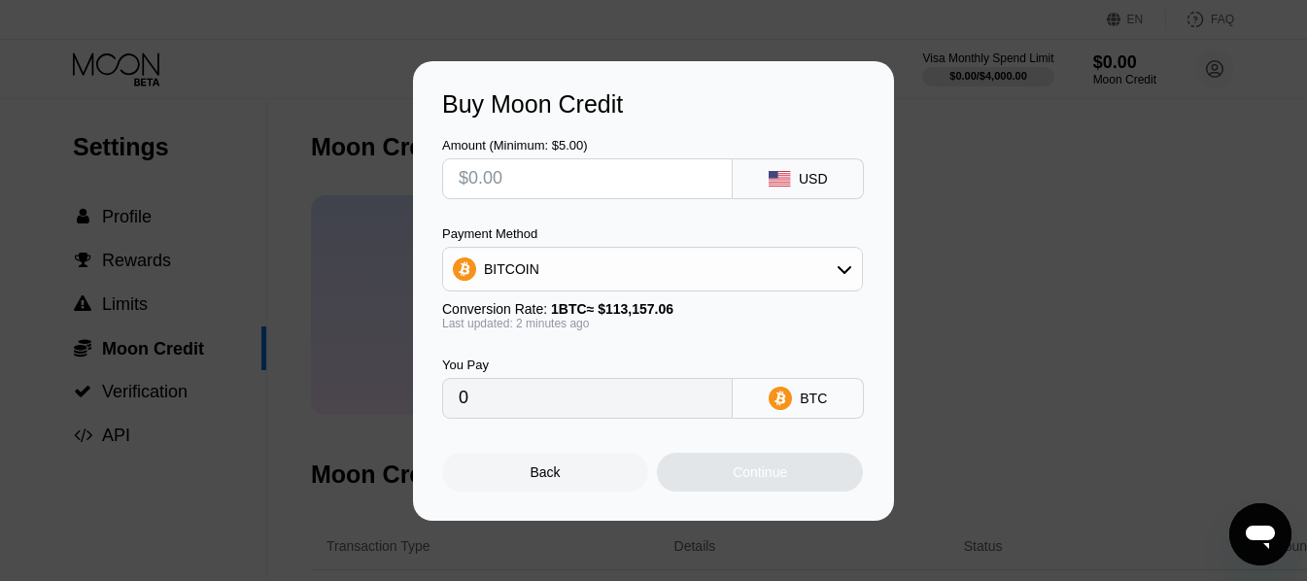
click at [616, 186] on input "text" at bounding box center [588, 178] width 258 height 39
click at [653, 272] on div "BITCOIN" at bounding box center [652, 269] width 419 height 39
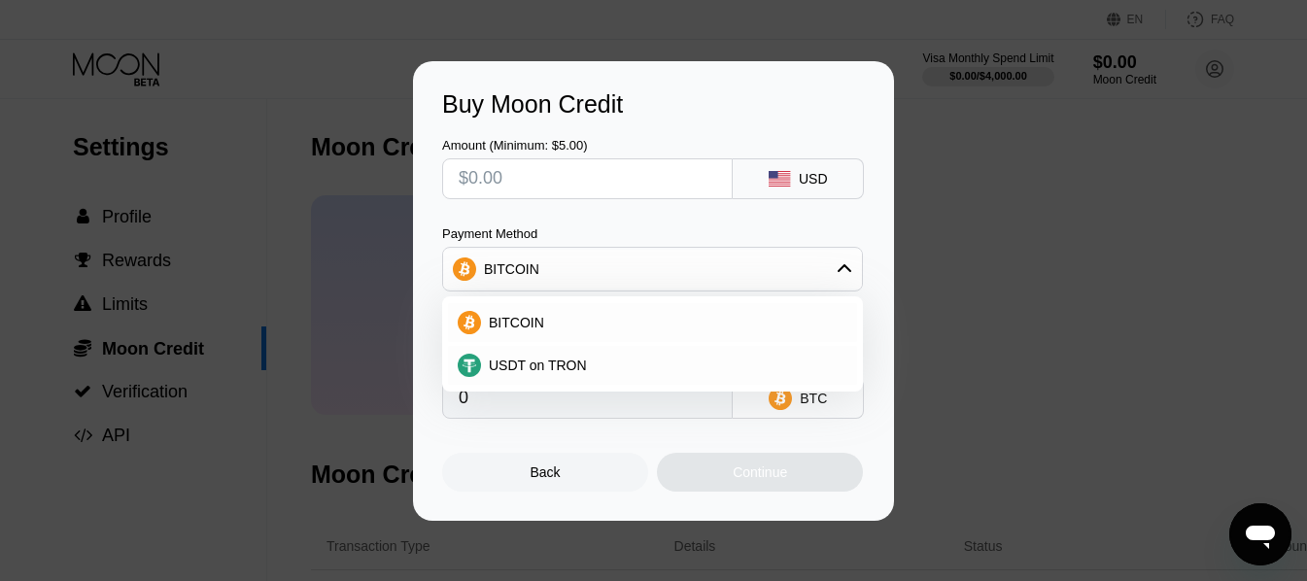
click at [653, 272] on div "BITCOIN" at bounding box center [652, 269] width 419 height 39
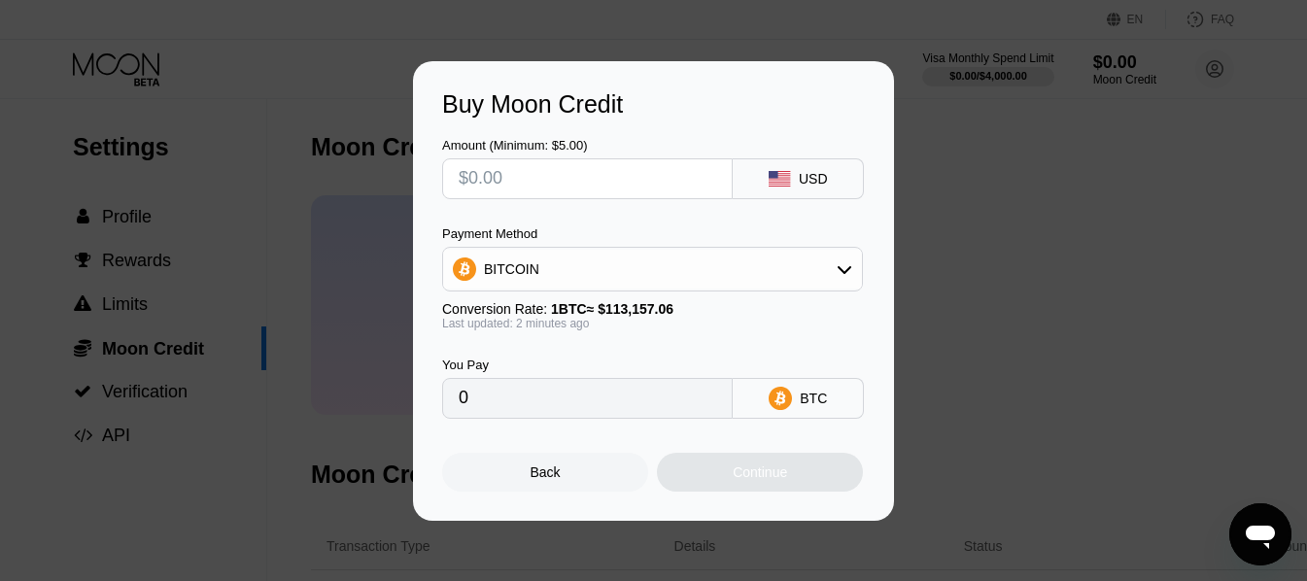
click at [996, 305] on div "Buy Moon Credit Amount (Minimum: $5.00) USD Payment Method BITCOIN Conversion R…" at bounding box center [653, 291] width 1307 height 460
click at [539, 491] on div "Back" at bounding box center [545, 472] width 206 height 39
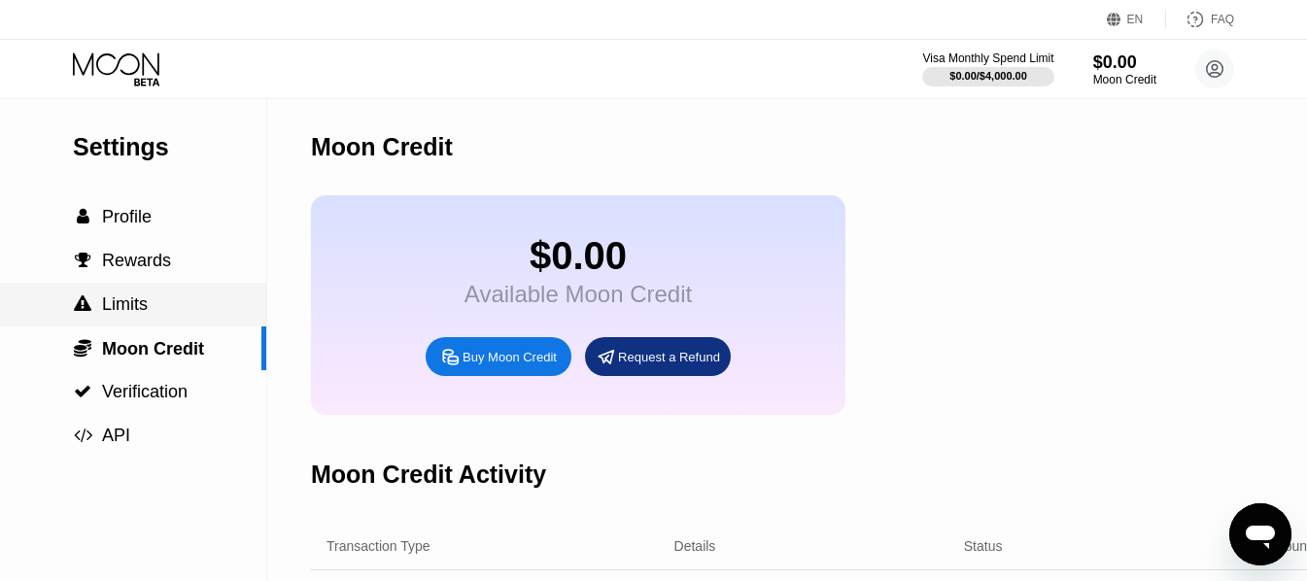
click at [144, 303] on span "Limits" at bounding box center [125, 303] width 46 height 19
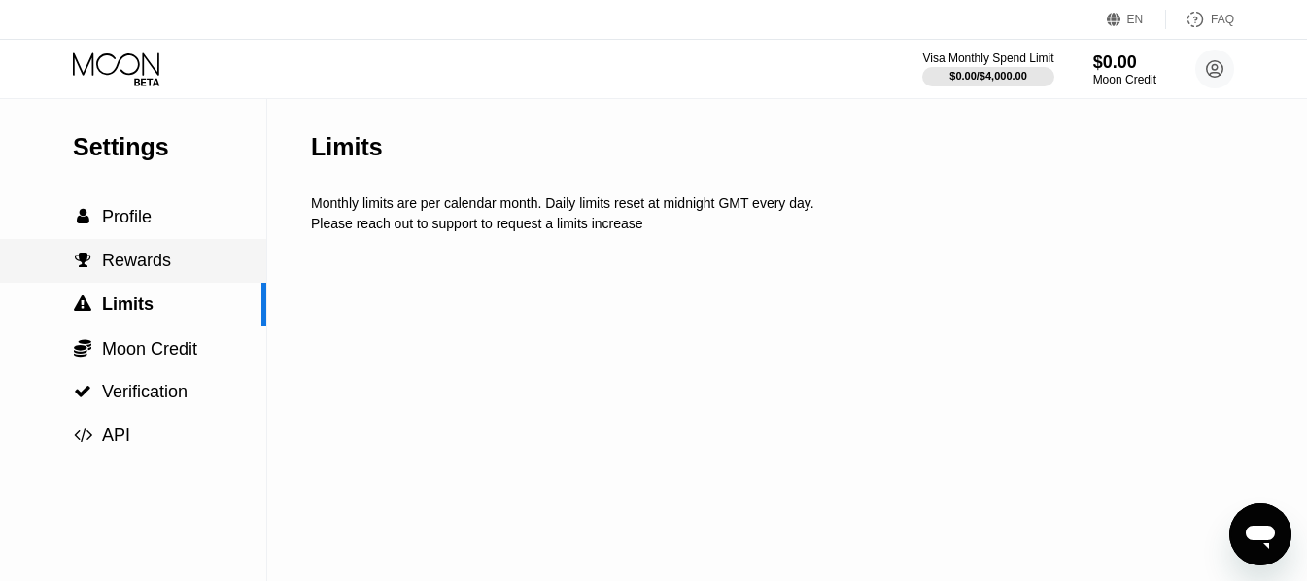
click at [129, 266] on span "Rewards" at bounding box center [136, 260] width 69 height 19
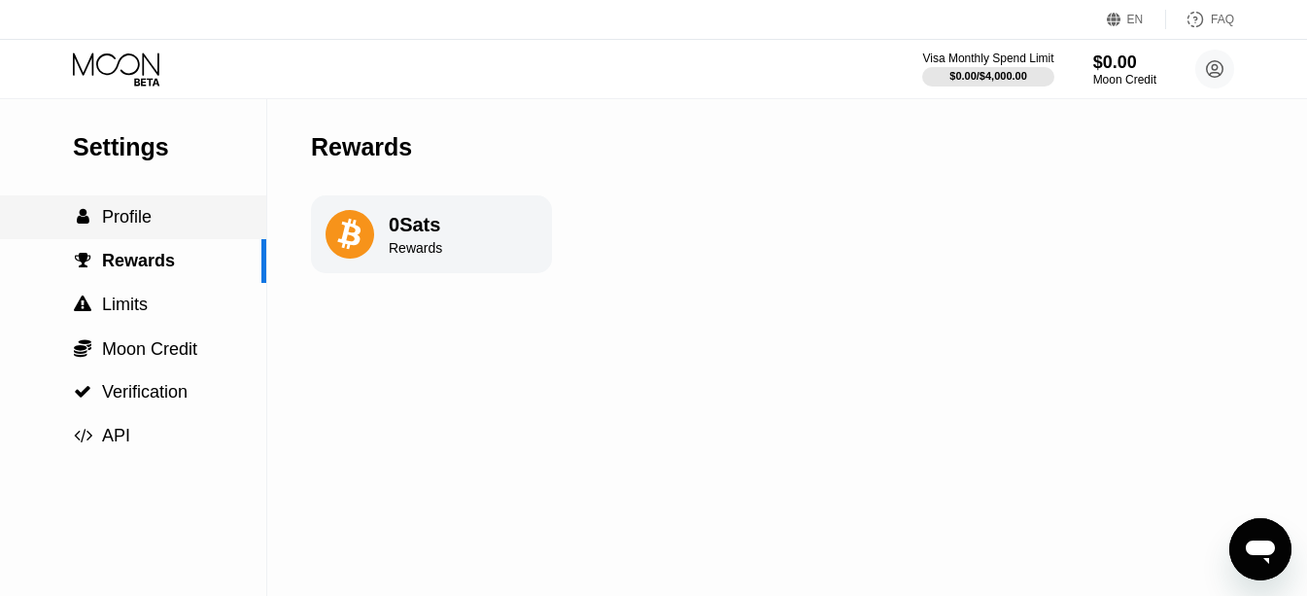
click at [136, 226] on span "Profile" at bounding box center [127, 216] width 50 height 19
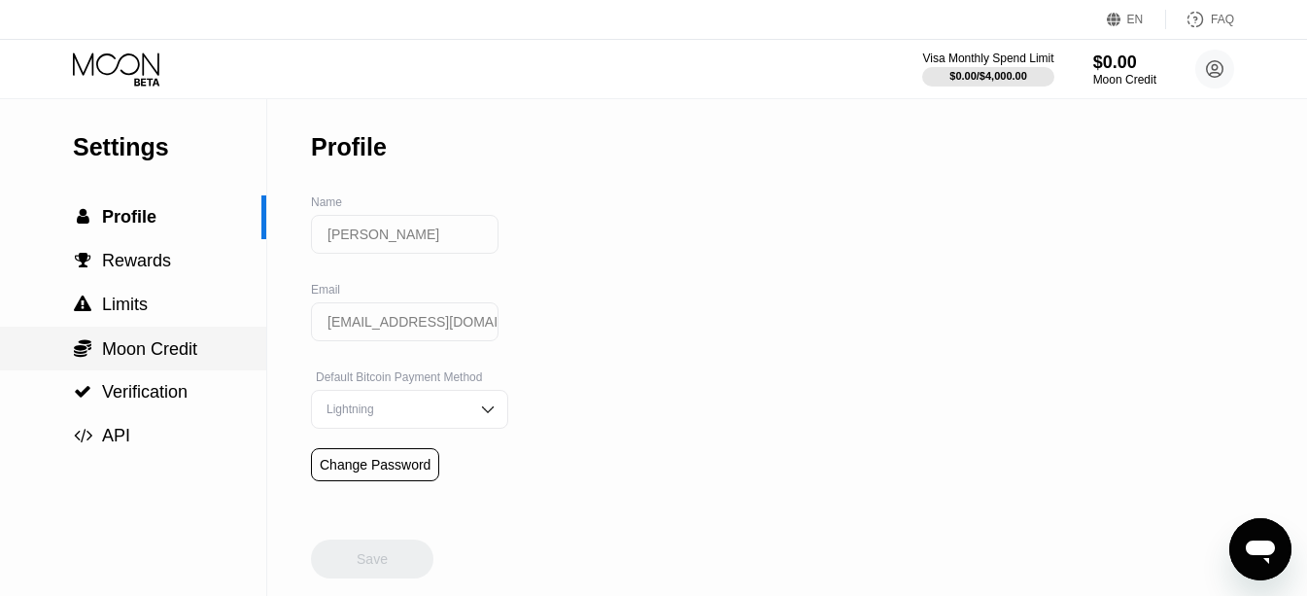
click at [156, 369] on div " Moon Credit" at bounding box center [133, 349] width 266 height 44
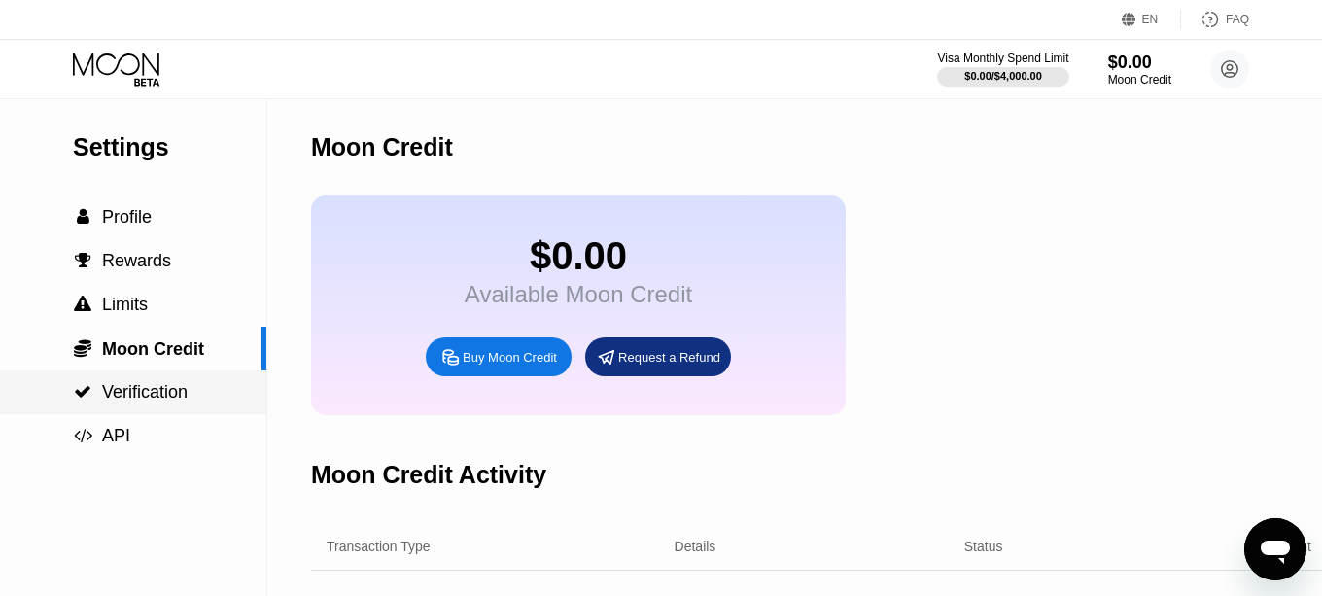
click at [163, 398] on span "Verification" at bounding box center [145, 391] width 86 height 19
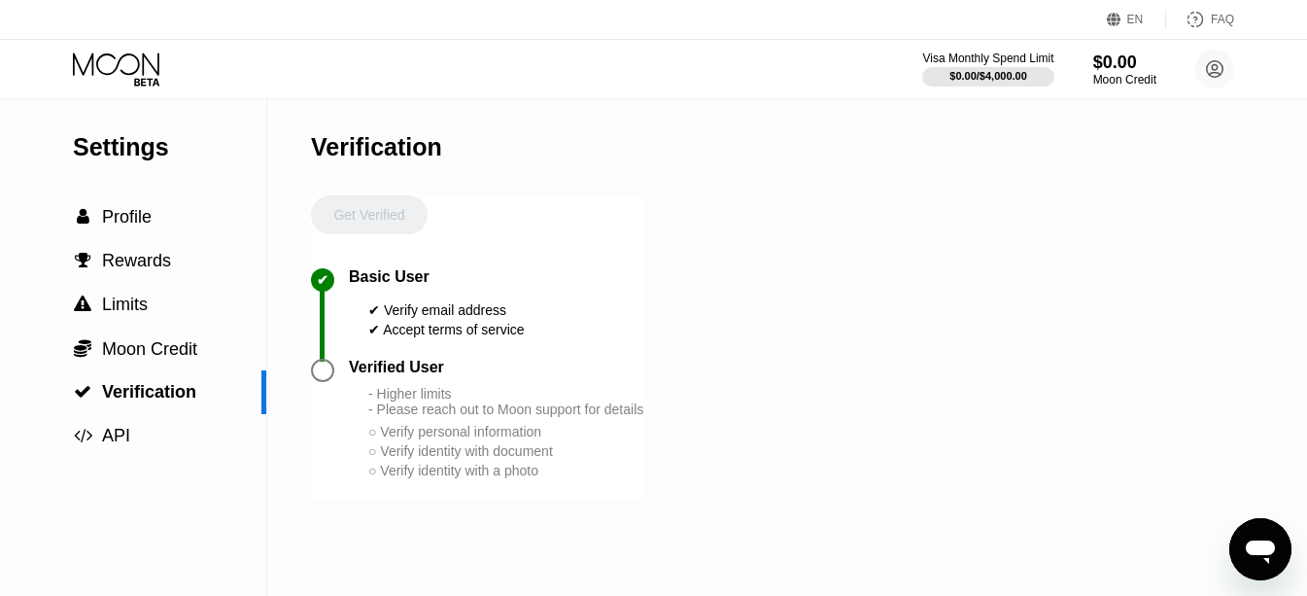
click at [363, 376] on div "Verified User" at bounding box center [396, 367] width 95 height 17
click at [1243, 536] on icon "Open messaging window" at bounding box center [1260, 549] width 35 height 35
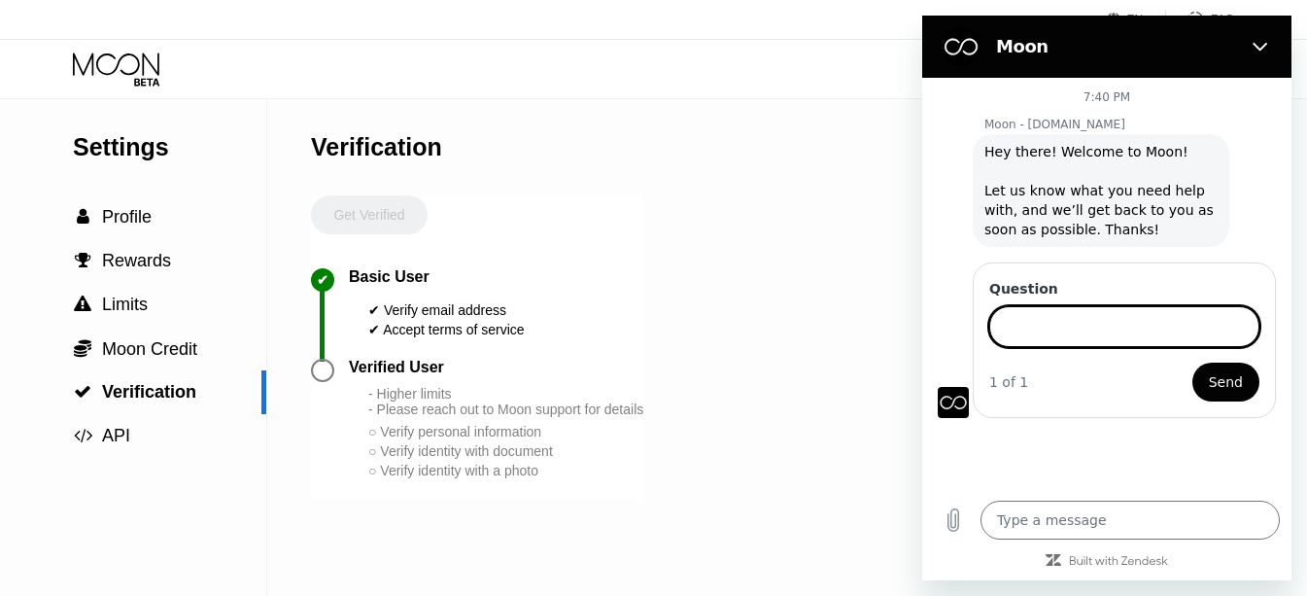
type textarea "x"
click at [1217, 389] on span "Send" at bounding box center [1226, 381] width 34 height 23
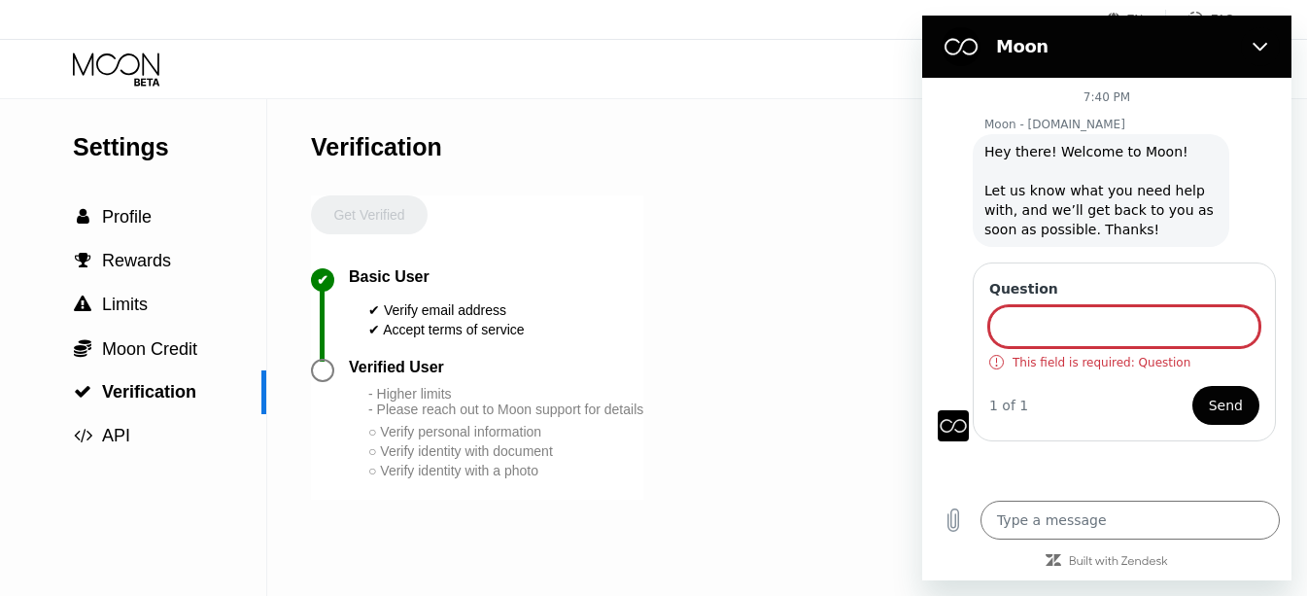
click at [1102, 341] on input "Question" at bounding box center [1124, 326] width 270 height 41
click at [1099, 341] on input "Question" at bounding box center [1124, 326] width 270 height 41
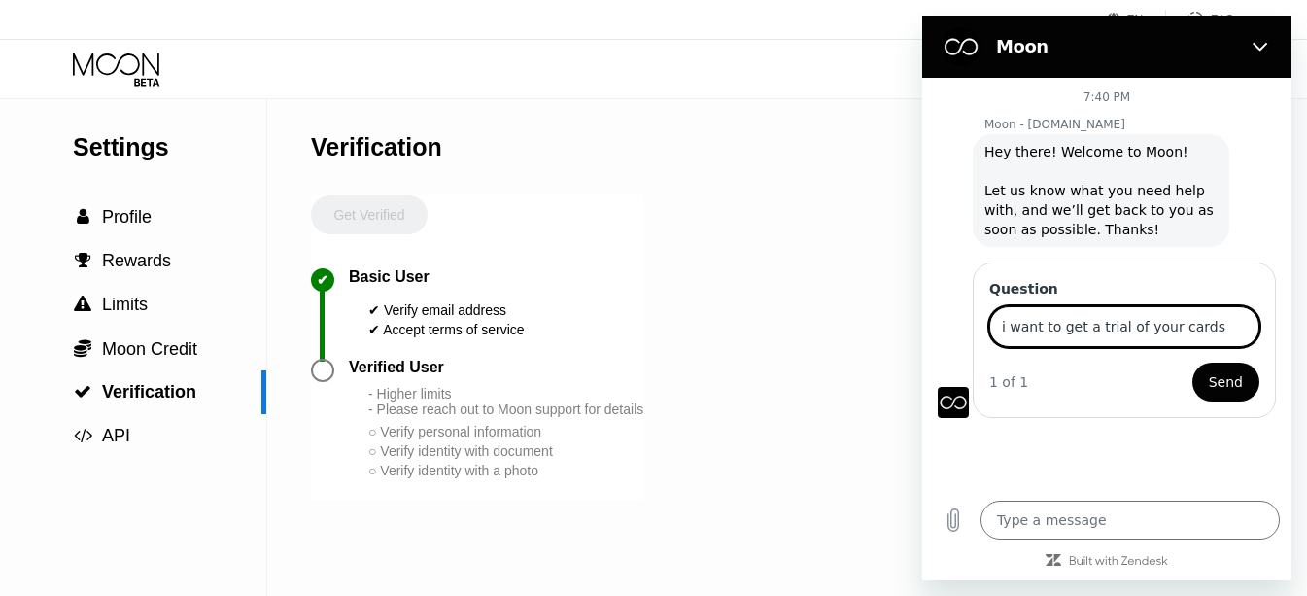
type input "i want to get a trial of your cards"
click at [1193, 363] on button "Send" at bounding box center [1226, 382] width 67 height 39
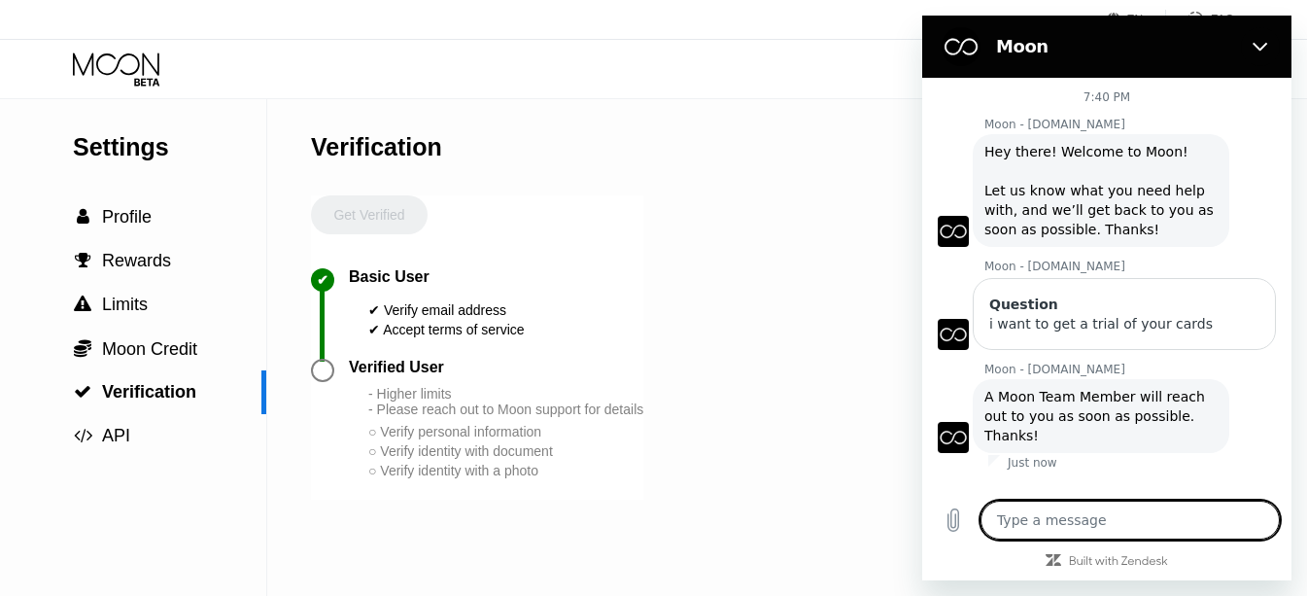
scroll to position [298, 0]
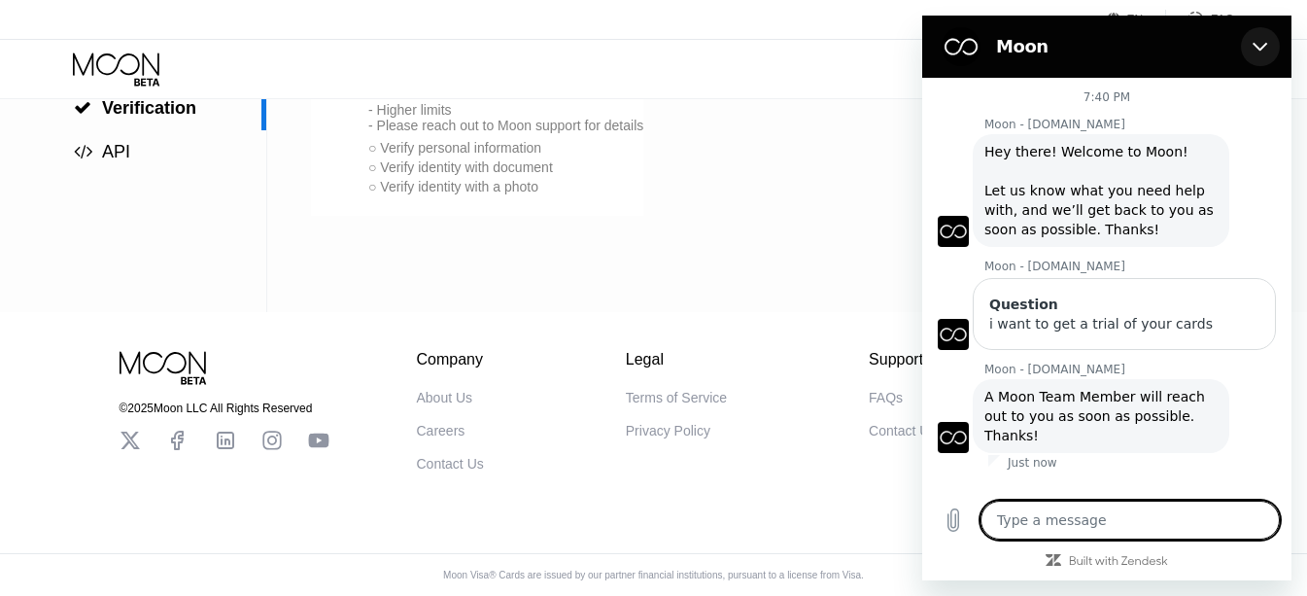
click at [1262, 52] on icon "Close" at bounding box center [1261, 47] width 16 height 16
type textarea "x"
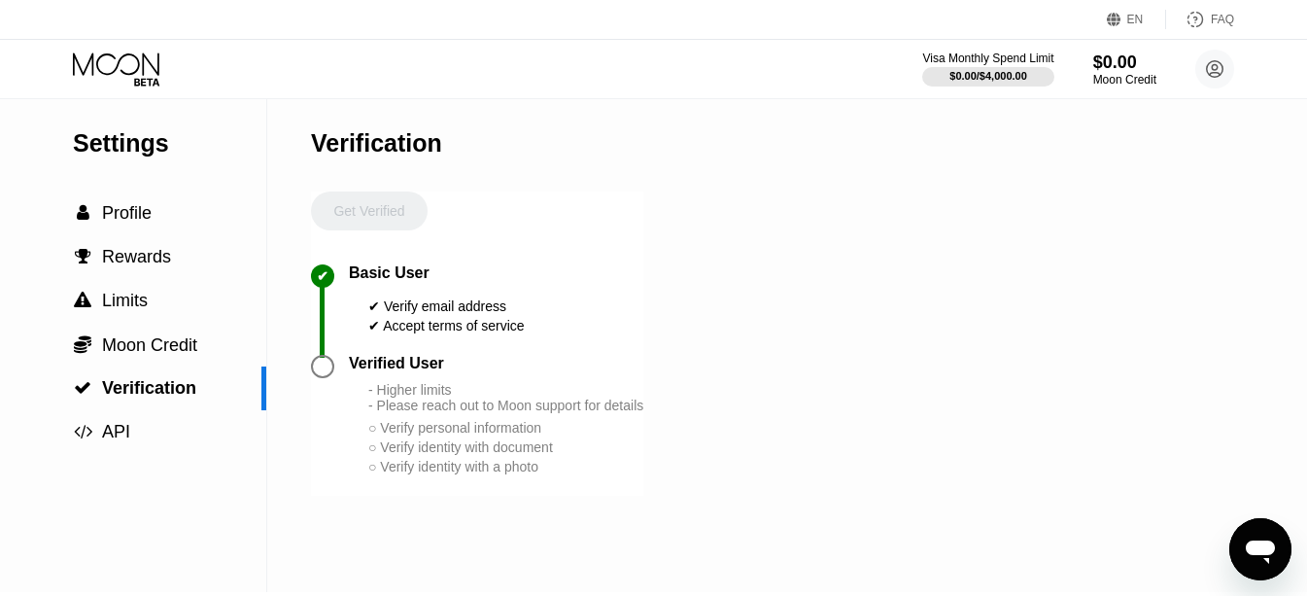
scroll to position [0, 0]
